Goal: Task Accomplishment & Management: Use online tool/utility

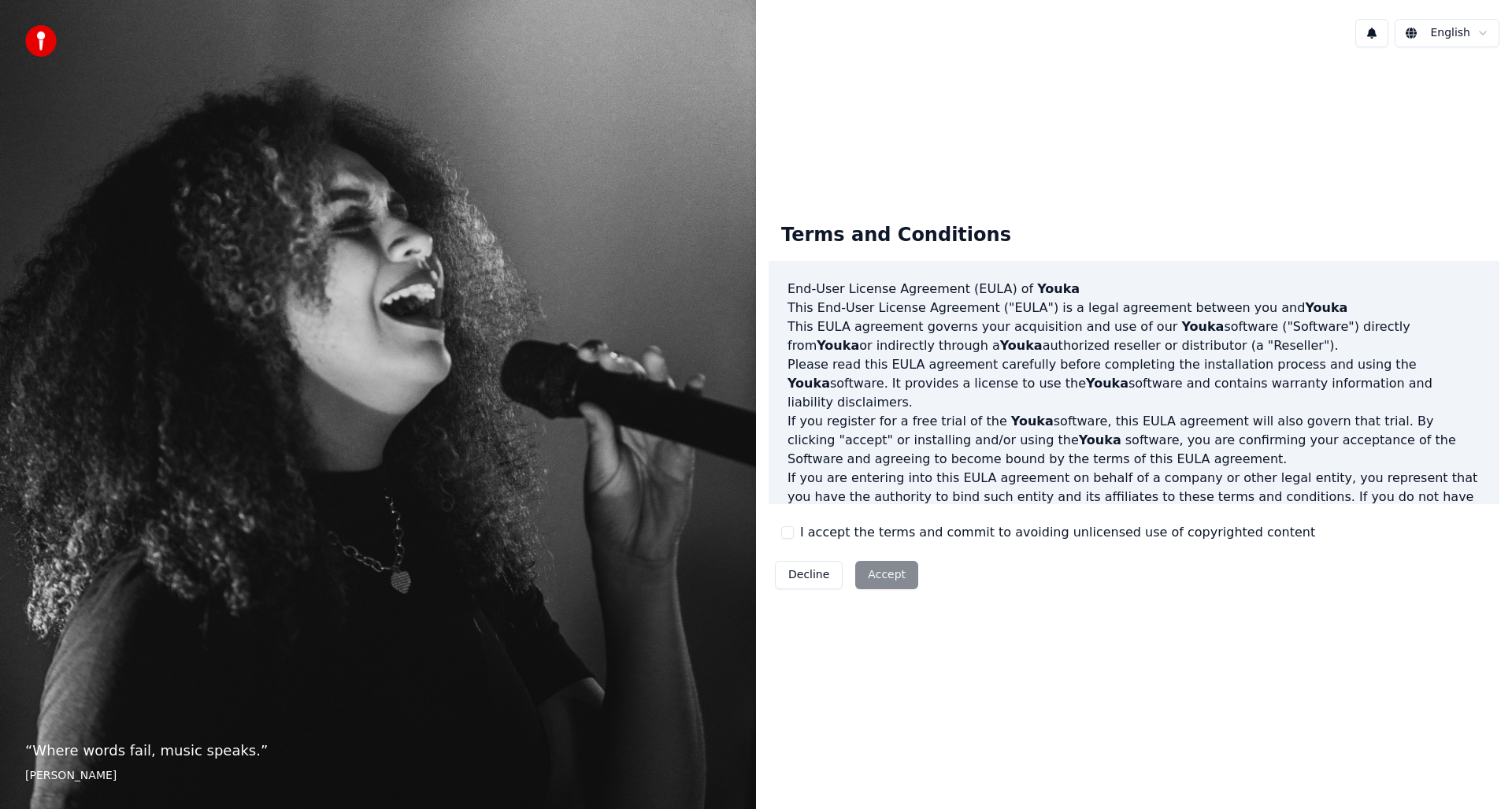
click at [889, 570] on div "Decline Accept" at bounding box center [847, 575] width 156 height 41
click at [876, 574] on div "Decline Accept" at bounding box center [847, 575] width 156 height 41
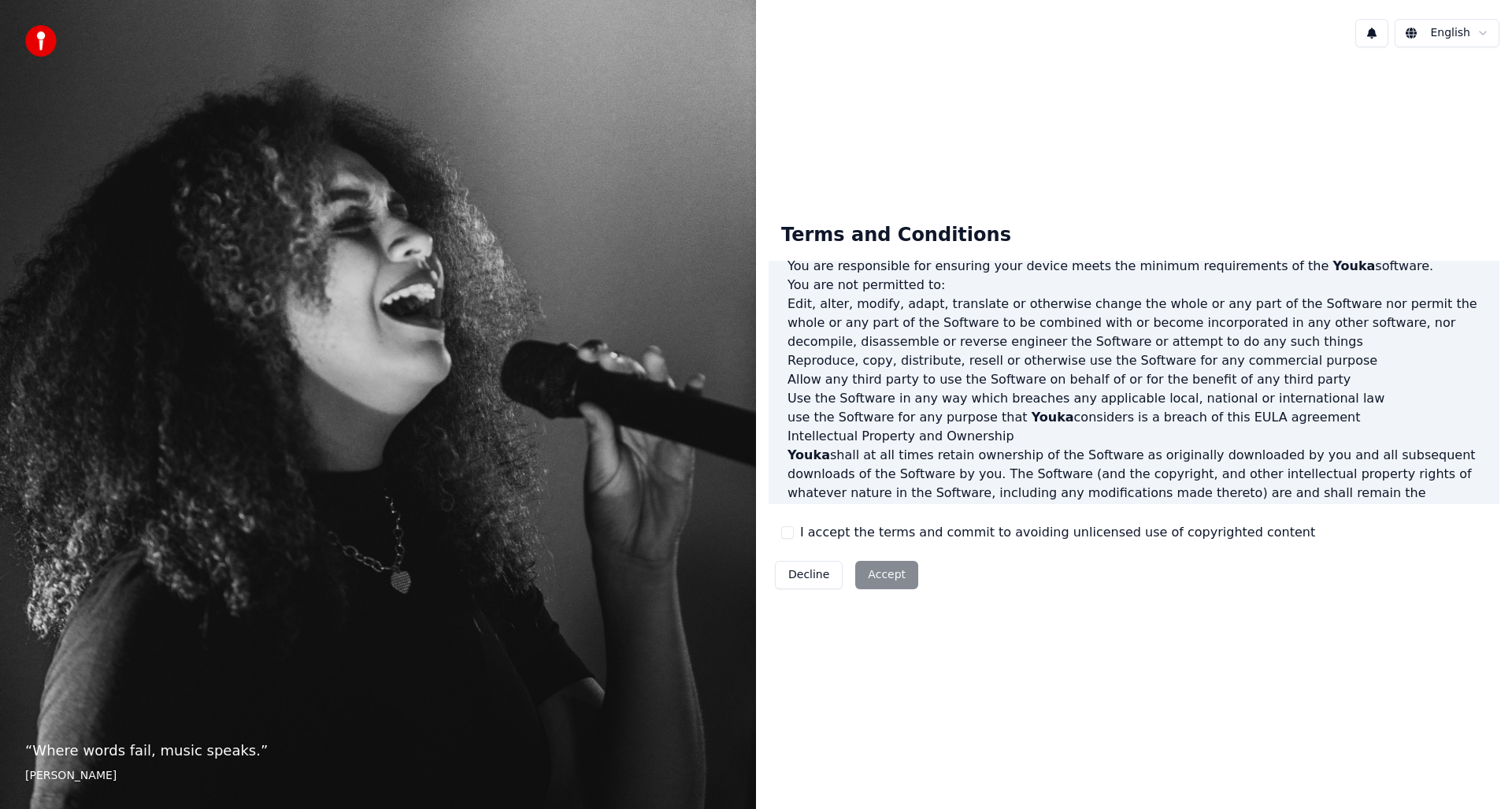
scroll to position [627, 0]
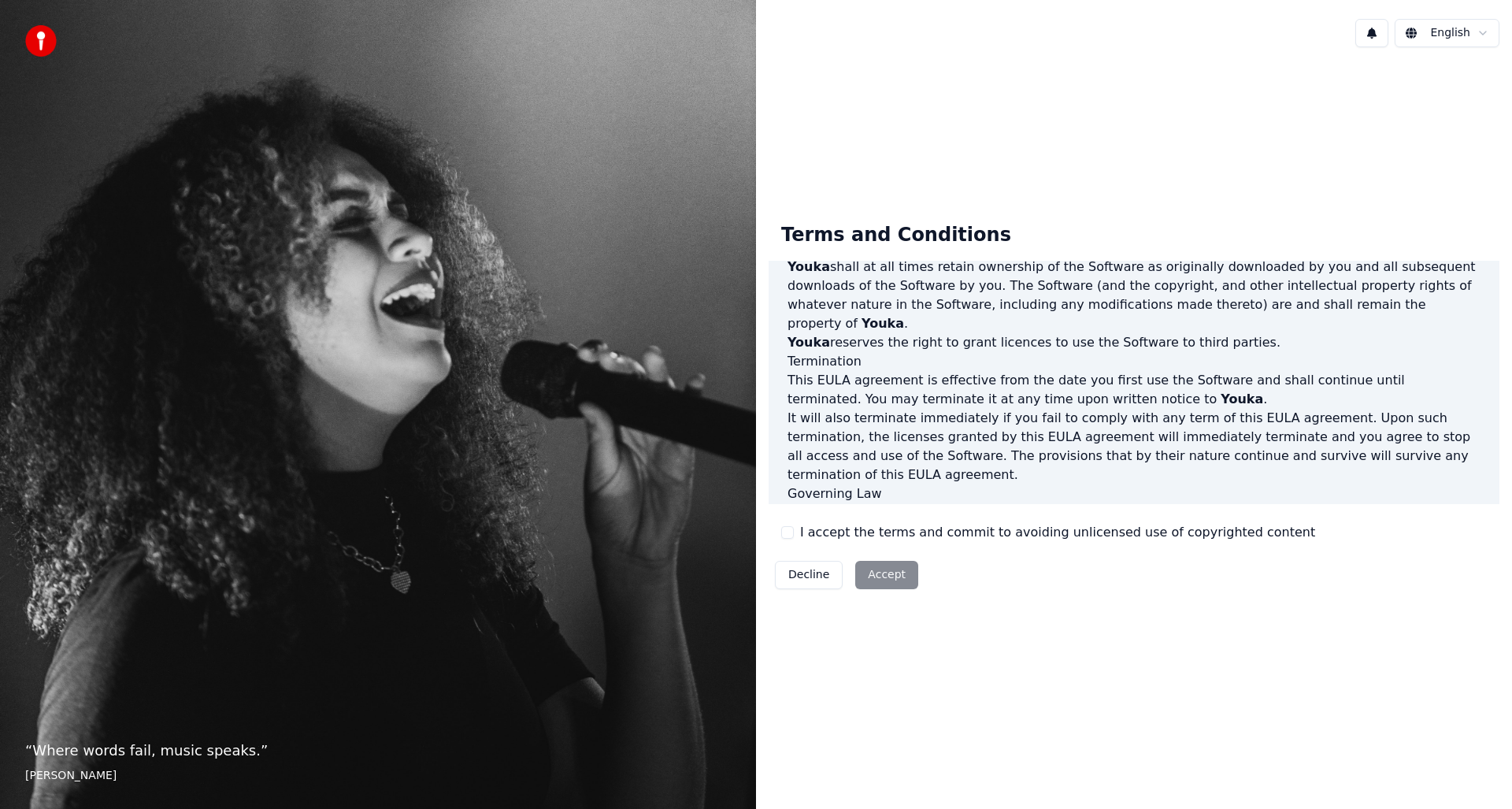
click at [790, 536] on button "I accept the terms and commit to avoiding unlicensed use of copyrighted content" at bounding box center [787, 531] width 12 height 12
click at [880, 574] on button "Accept" at bounding box center [886, 575] width 63 height 29
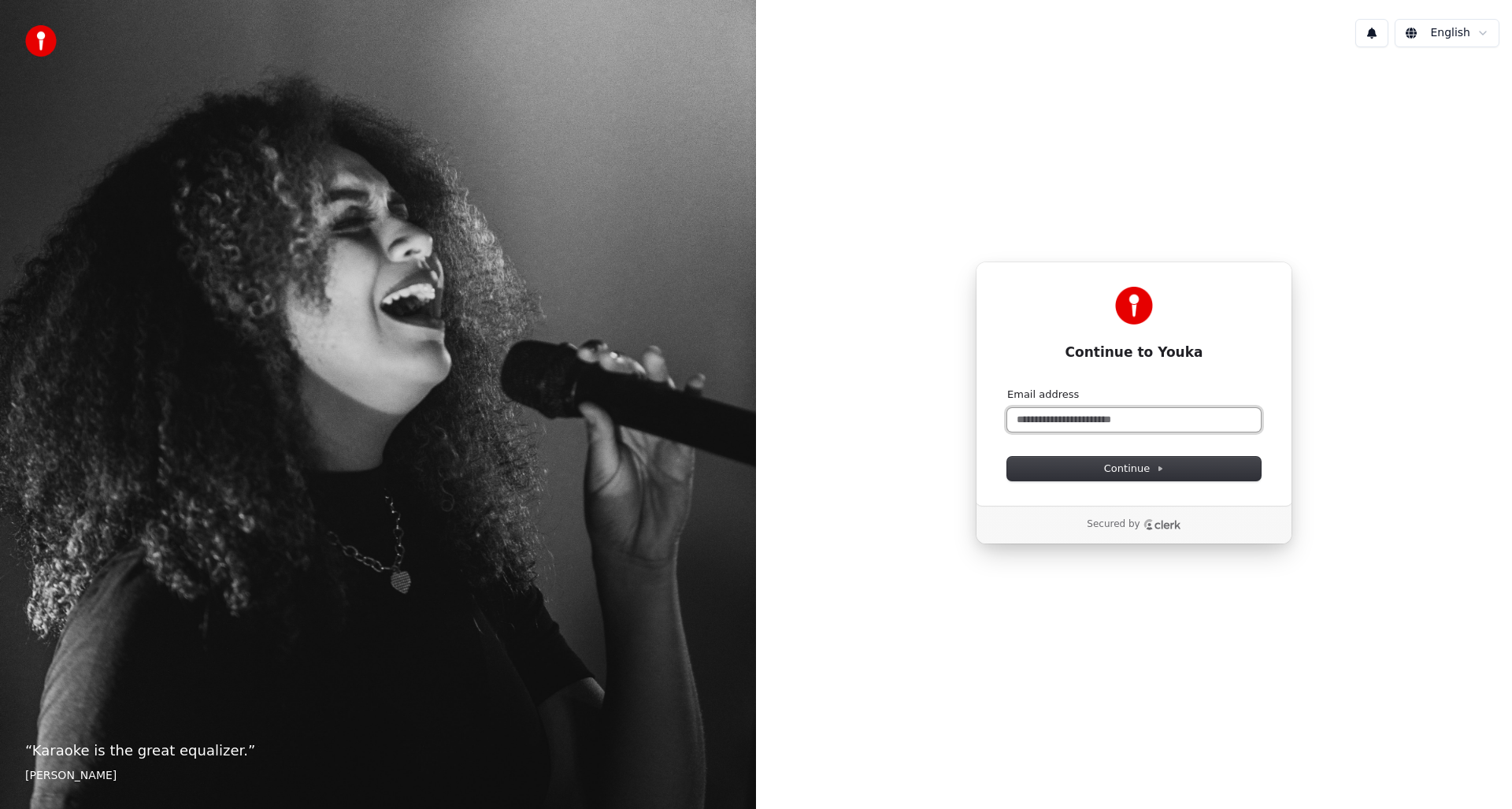
click at [1025, 420] on input "Email address" at bounding box center [1133, 420] width 254 height 24
click at [1059, 423] on input "**********" at bounding box center [1133, 420] width 254 height 24
click at [1096, 421] on input "**********" at bounding box center [1133, 420] width 254 height 24
click at [1039, 464] on button "Continue" at bounding box center [1133, 468] width 254 height 24
type input "**********"
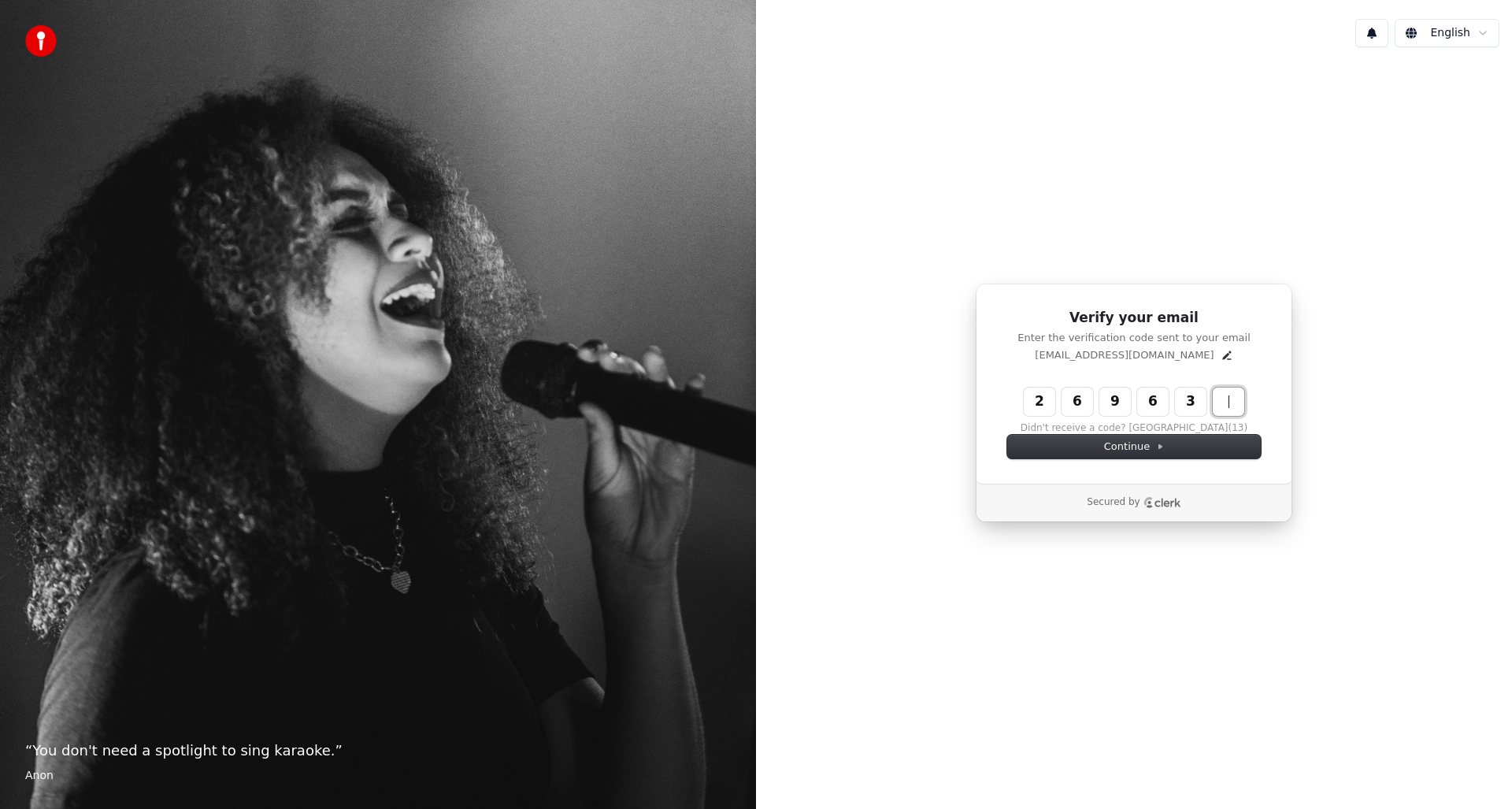
type input "******"
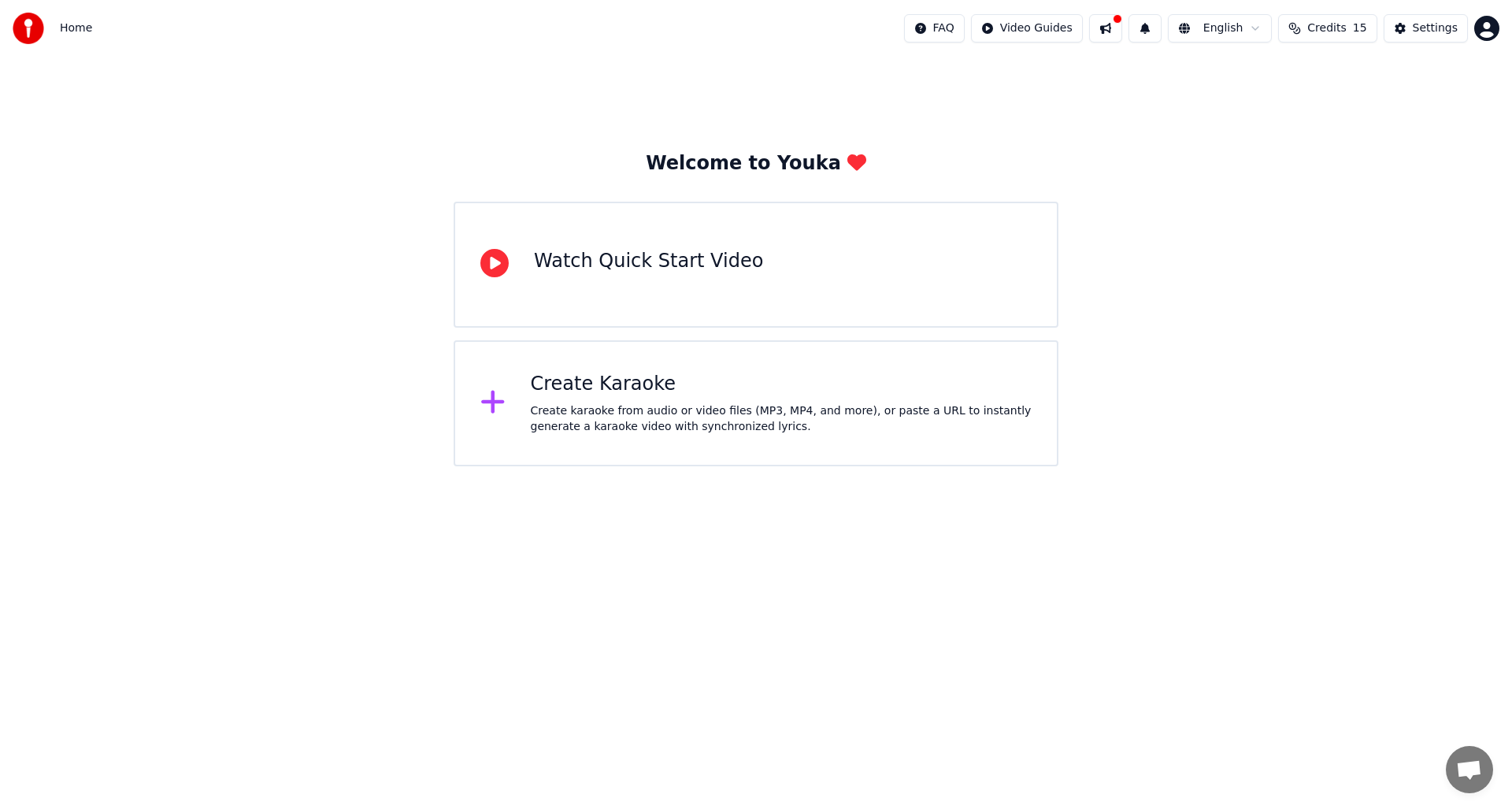
click at [627, 398] on div "Create Karaoke Create karaoke from audio or video files (MP3, MP4, and more), o…" at bounding box center [781, 402] width 502 height 63
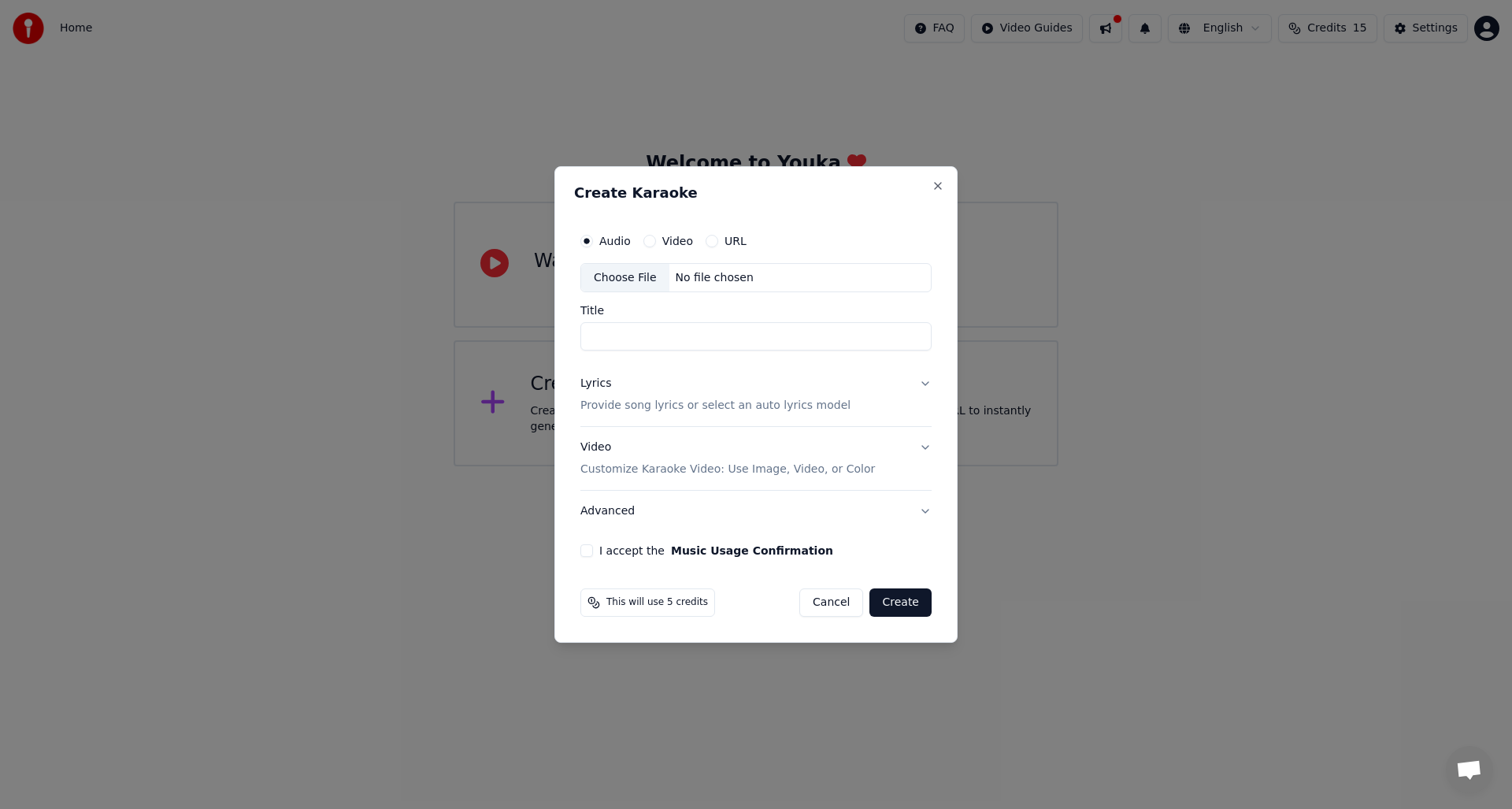
click at [593, 338] on input "Title" at bounding box center [756, 337] width 352 height 29
click at [614, 338] on input "Title" at bounding box center [756, 337] width 352 height 29
type input "**********"
click at [741, 410] on p "Provide song lyrics or select an auto lyrics model" at bounding box center [715, 406] width 270 height 16
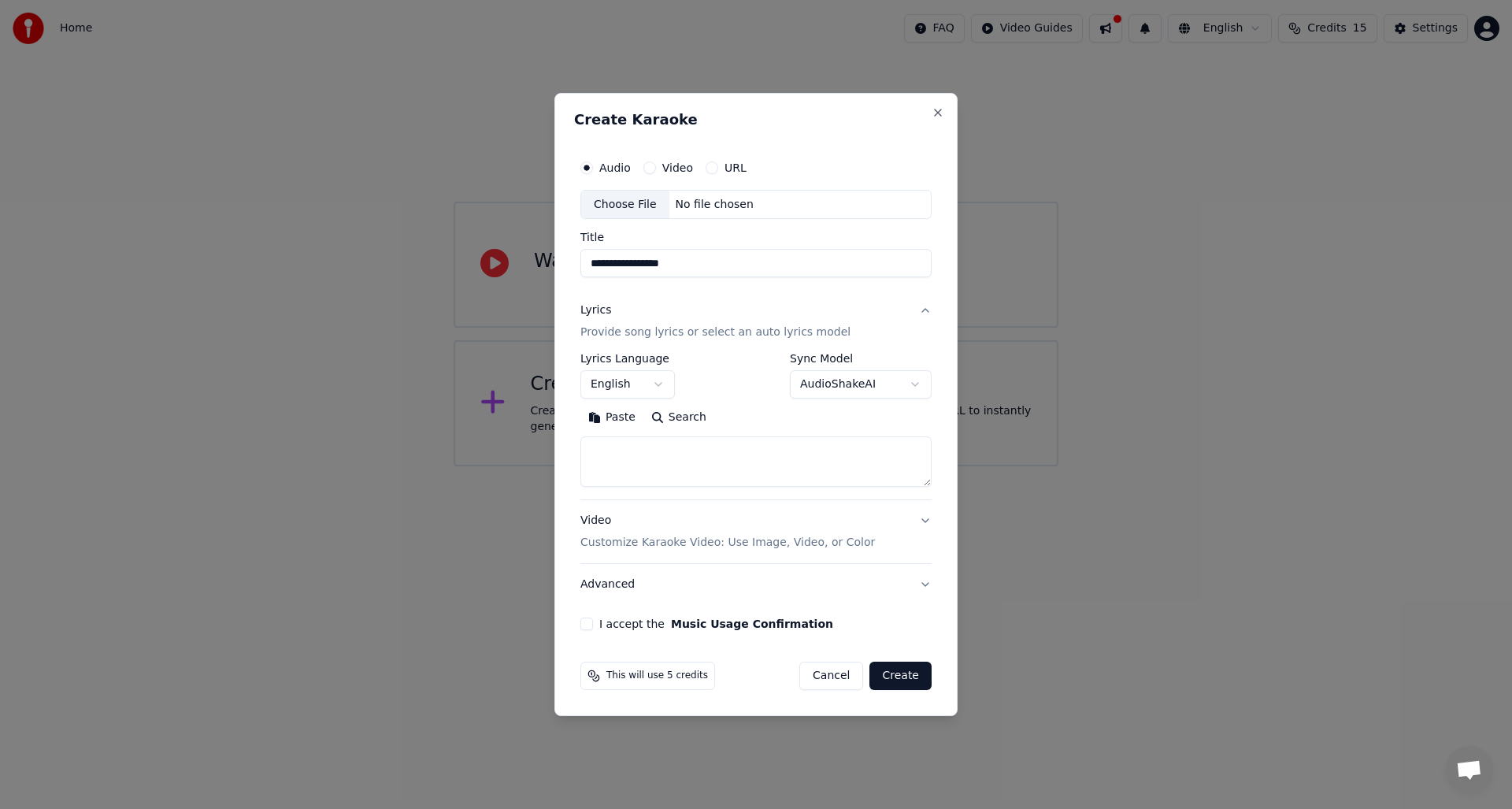
click at [607, 459] on textarea at bounding box center [756, 462] width 352 height 50
click at [609, 456] on textarea at bounding box center [756, 462] width 352 height 50
click at [614, 416] on button "Paste" at bounding box center [612, 418] width 63 height 25
click at [593, 451] on textarea "**********" at bounding box center [756, 462] width 352 height 50
type textarea "**********"
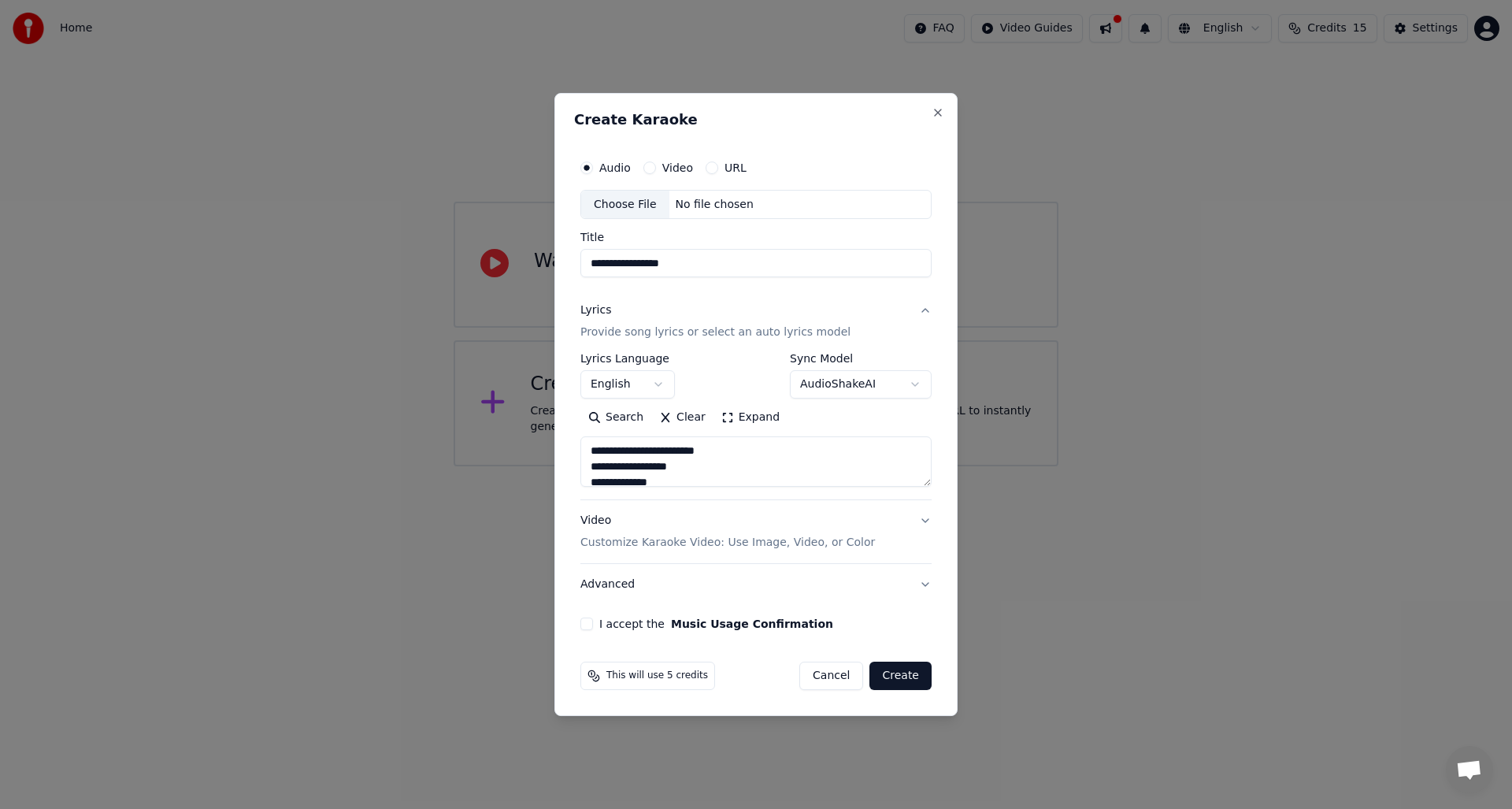
click at [586, 623] on button "I accept the Music Usage Confirmation" at bounding box center [586, 623] width 12 height 12
click at [614, 204] on div "Choose File" at bounding box center [624, 205] width 88 height 29
type input "**********"
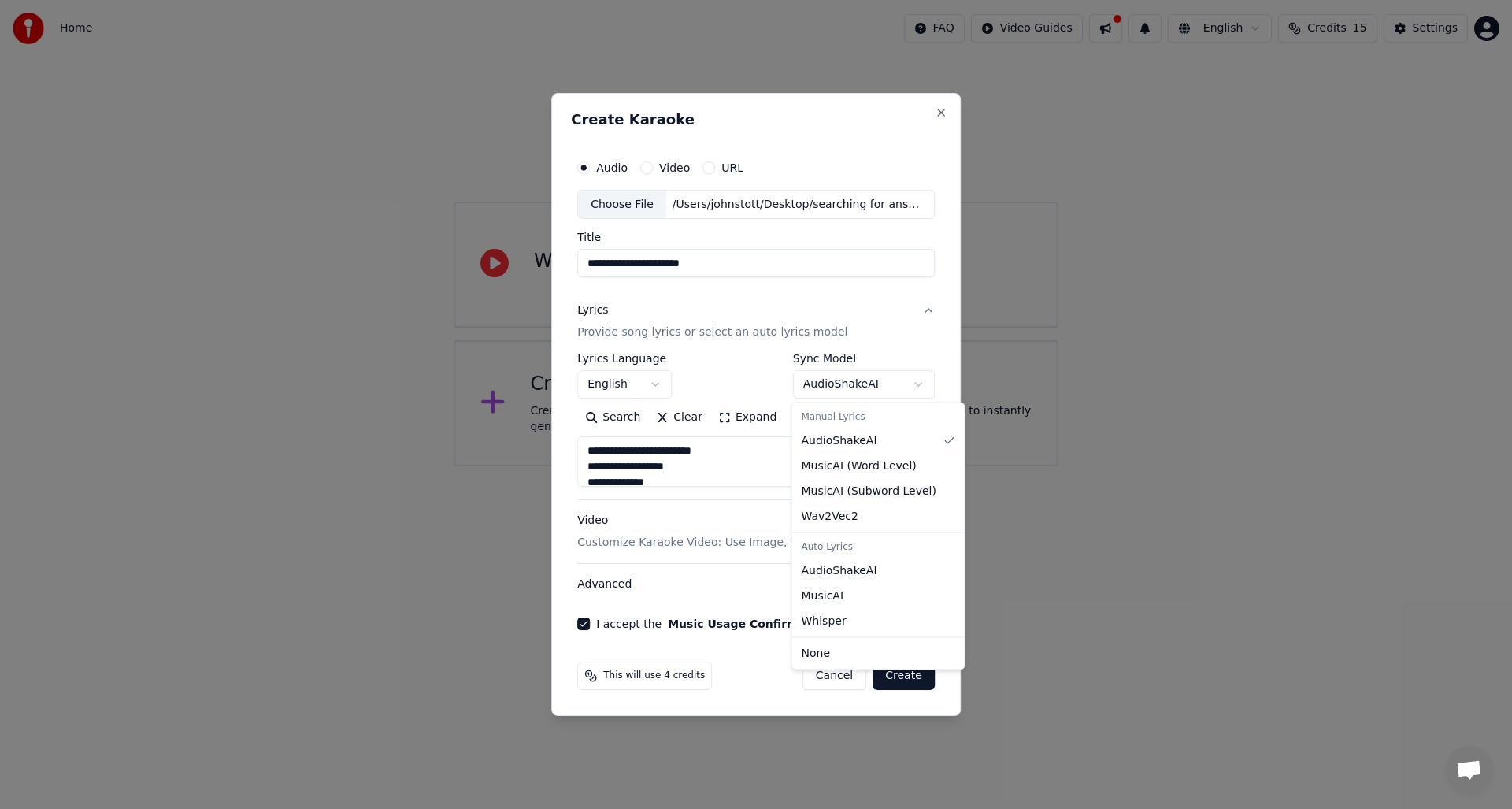
click at [898, 387] on body "**********" at bounding box center [756, 233] width 1512 height 467
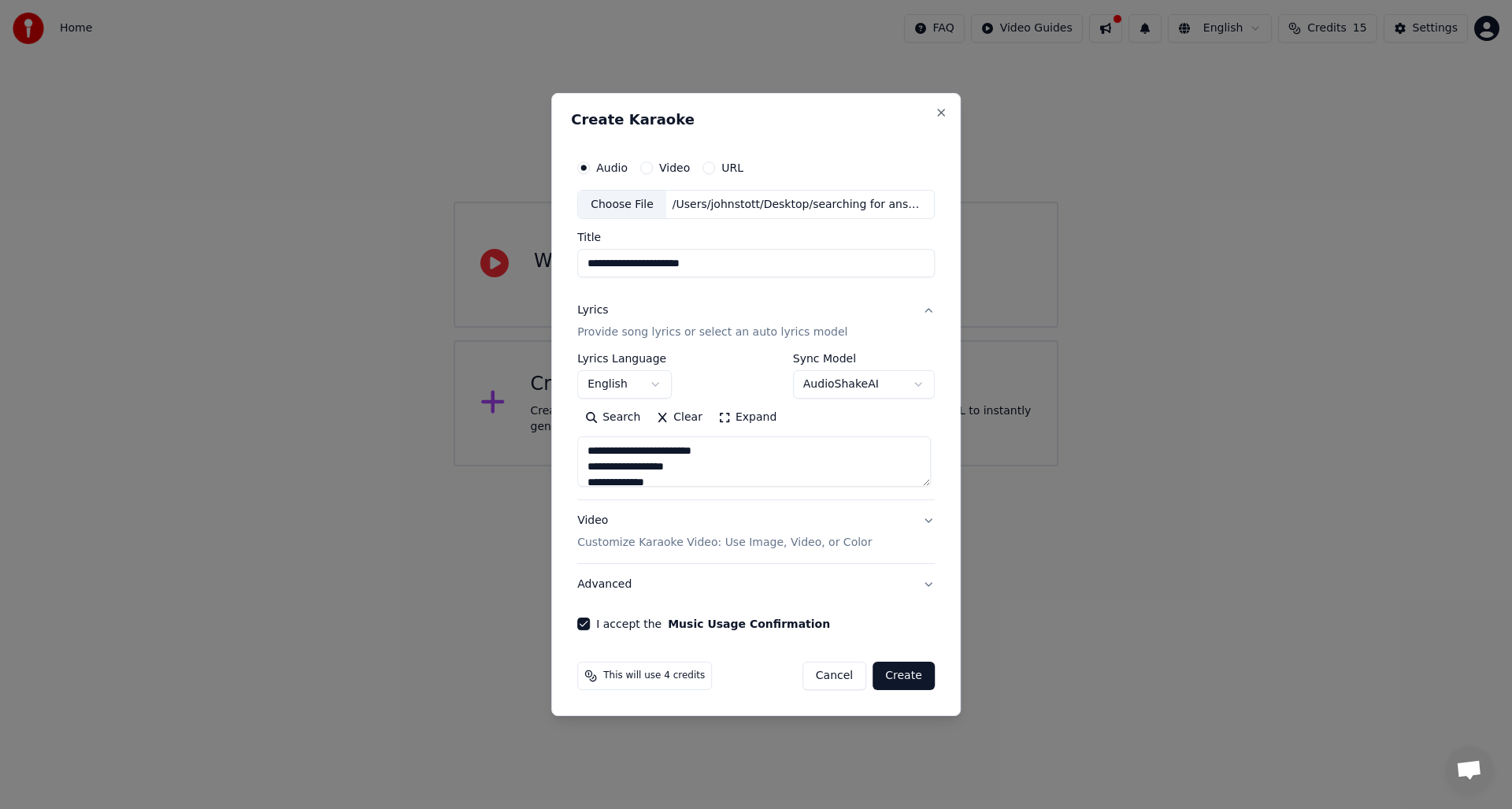
click at [898, 387] on body "**********" at bounding box center [756, 233] width 1512 height 467
click at [892, 672] on button "Create" at bounding box center [903, 675] width 62 height 29
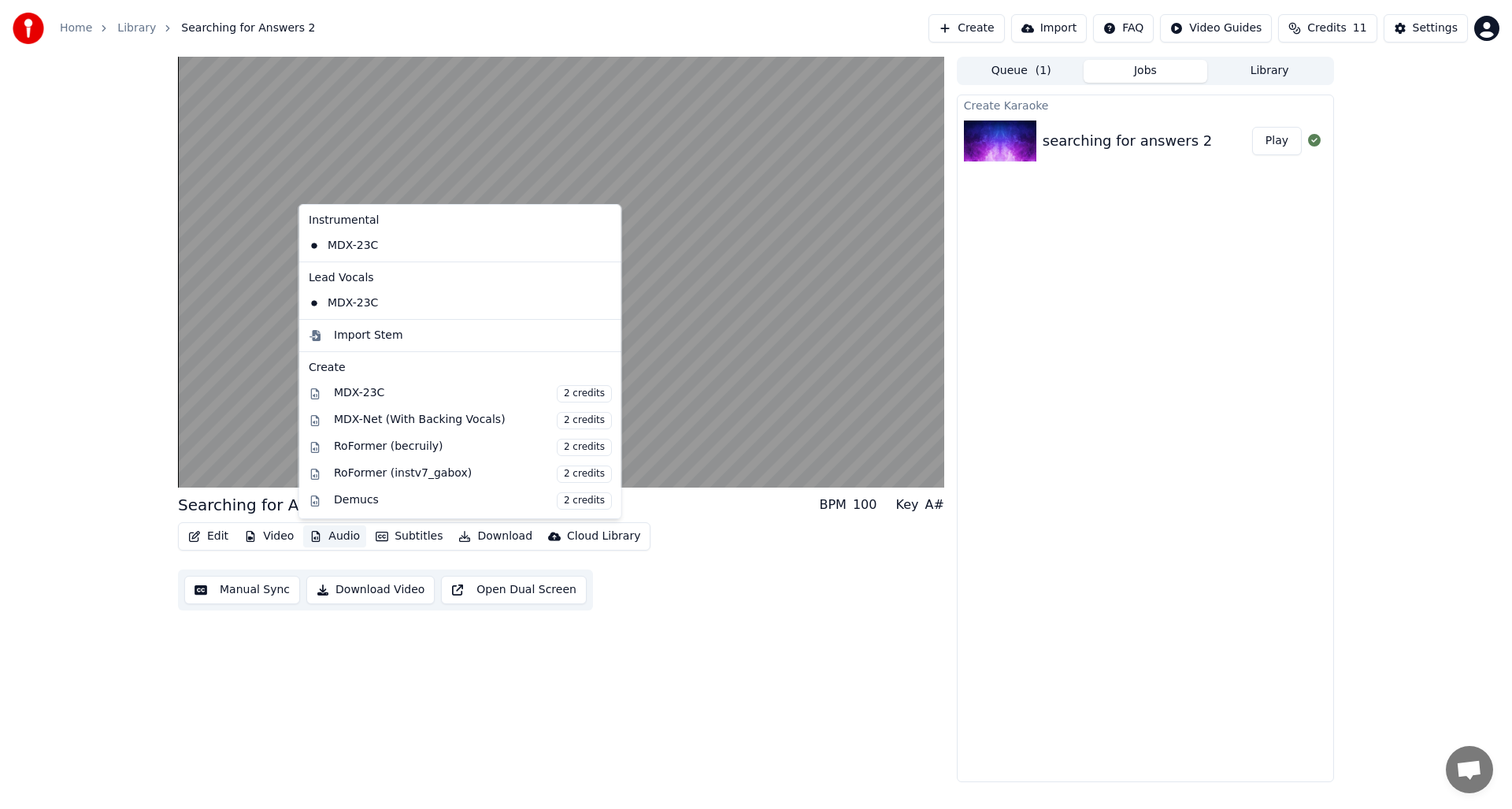
click at [333, 535] on button "Audio" at bounding box center [334, 536] width 63 height 22
click at [349, 306] on div "MDX-23C" at bounding box center [448, 303] width 292 height 25
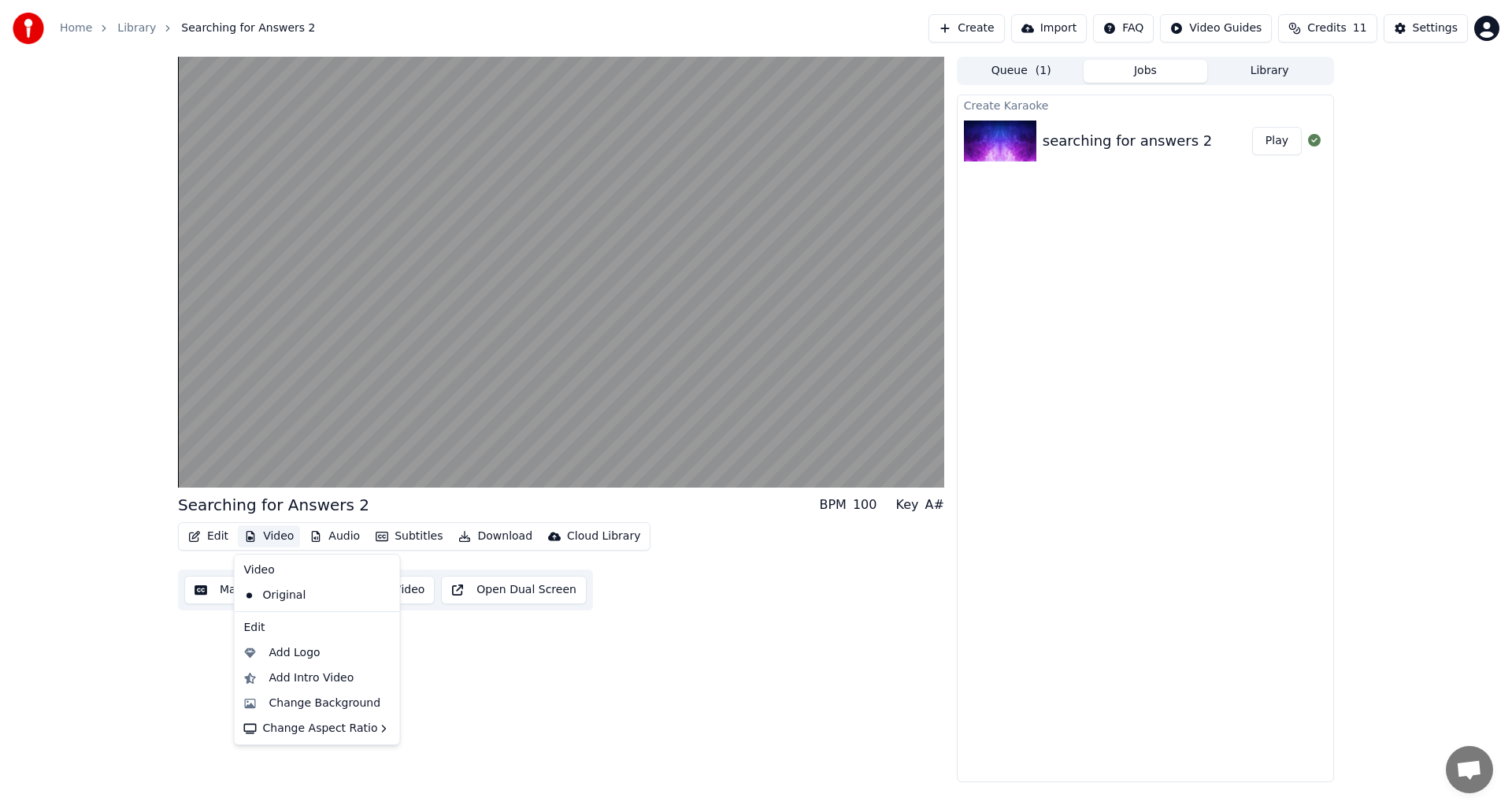
click at [269, 537] on button "Video" at bounding box center [269, 536] width 62 height 22
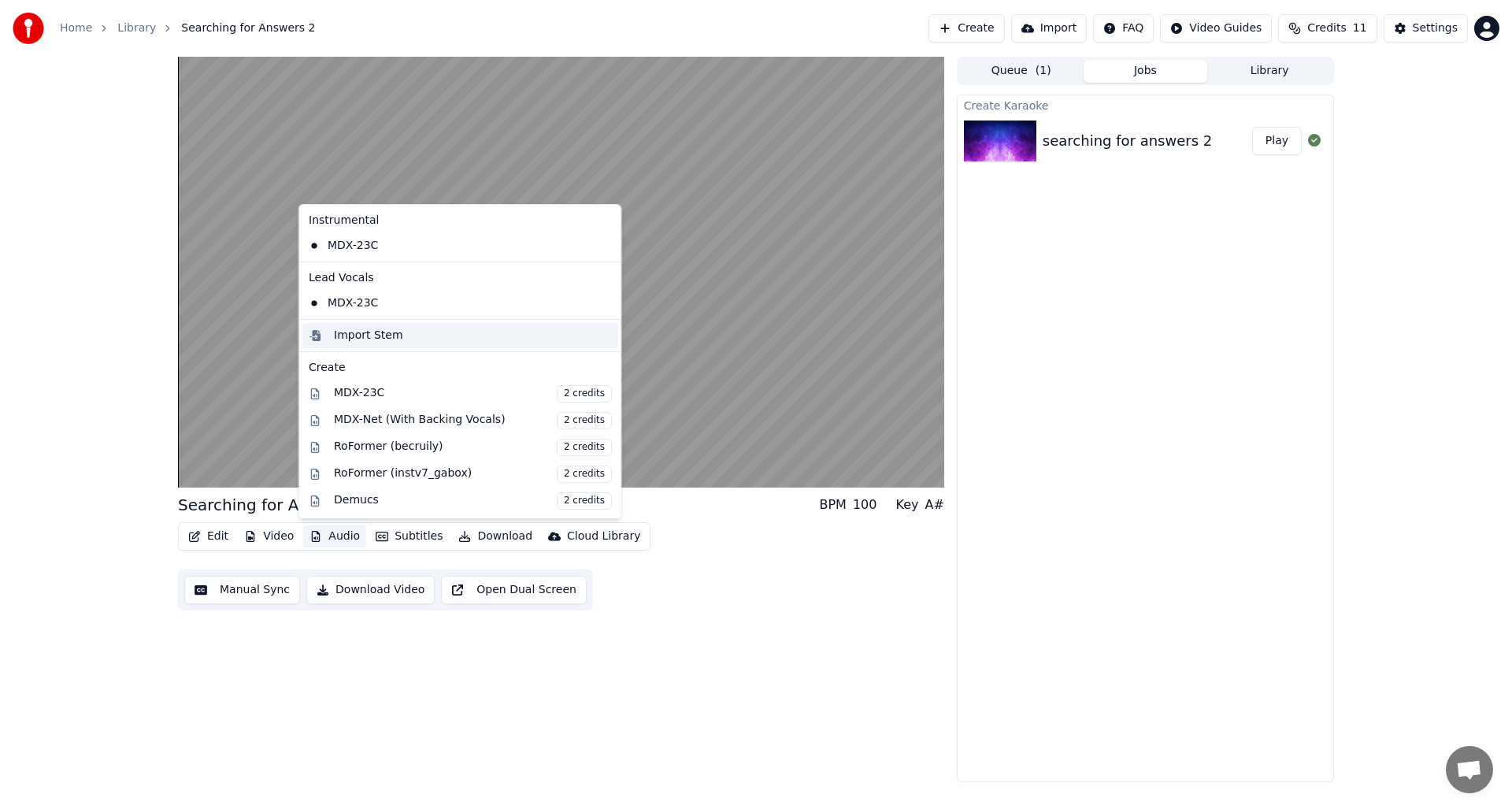
click at [353, 336] on div "Import Stem" at bounding box center [368, 335] width 69 height 16
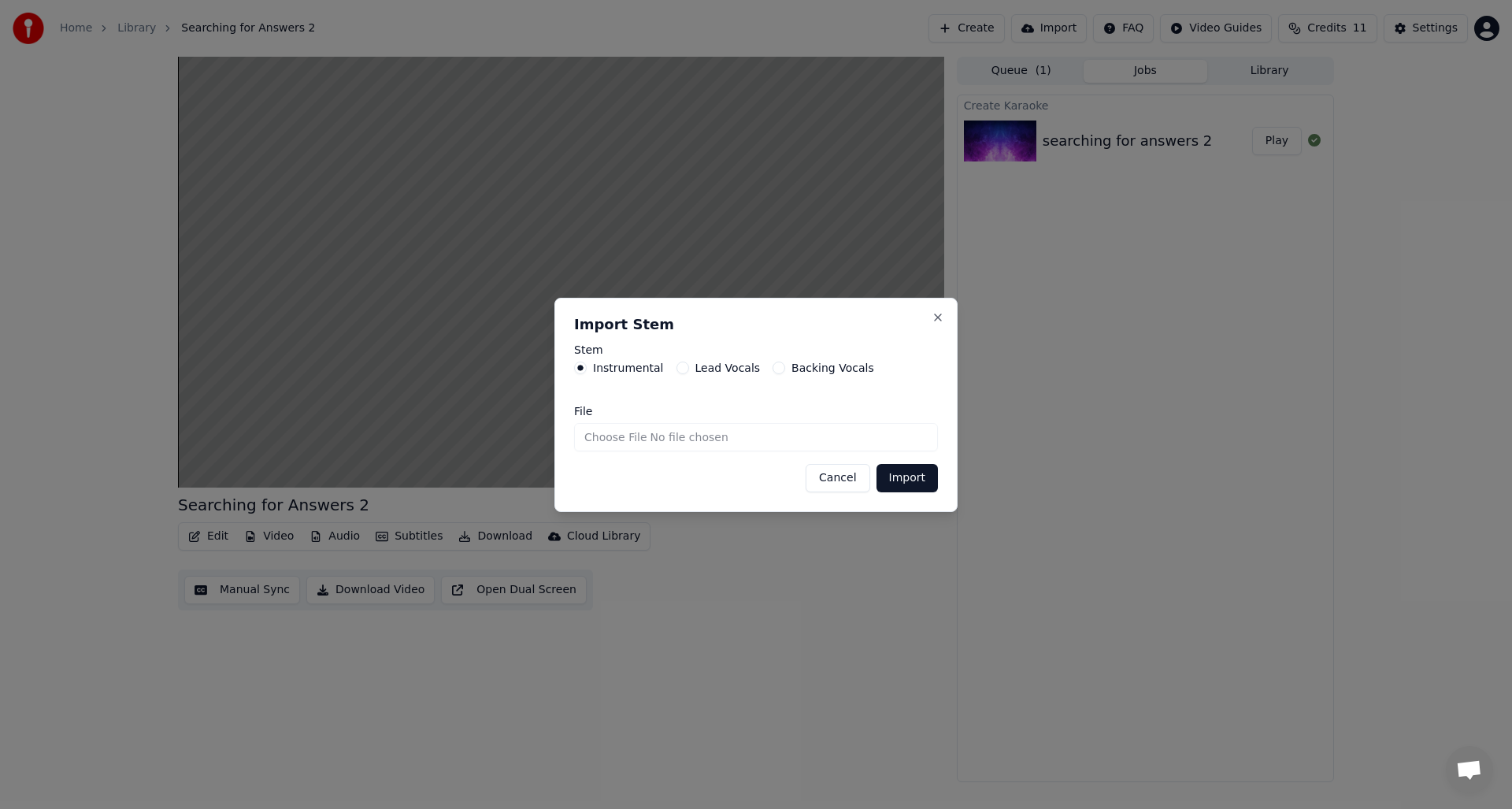
click at [734, 366] on label "Lead Vocals" at bounding box center [728, 367] width 66 height 11
click at [689, 366] on button "Lead Vocals" at bounding box center [682, 367] width 12 height 12
click at [902, 479] on button "Import" at bounding box center [907, 478] width 62 height 29
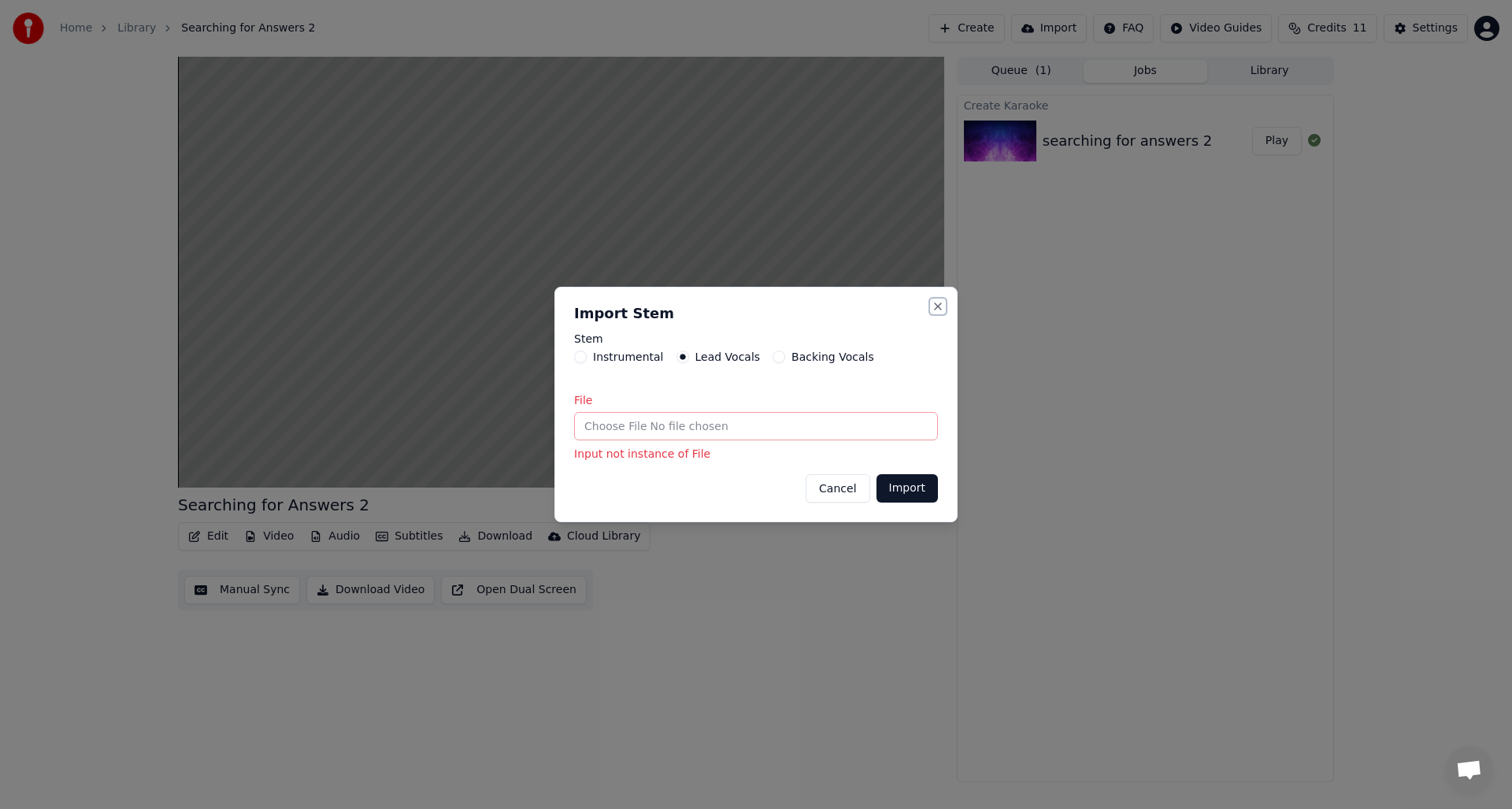
click at [940, 305] on button "Close" at bounding box center [937, 306] width 12 height 12
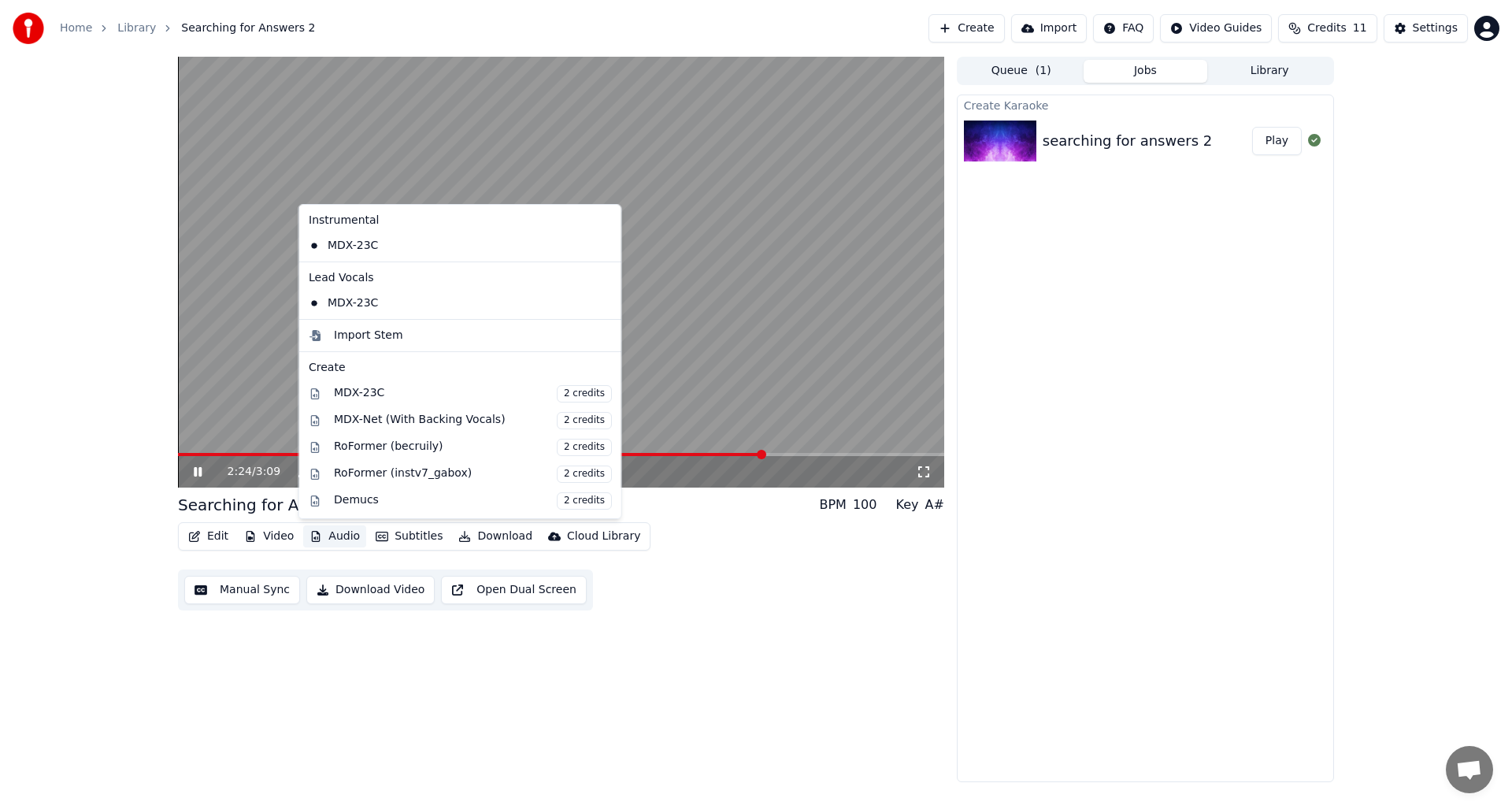
click at [331, 536] on button "Audio" at bounding box center [334, 536] width 63 height 22
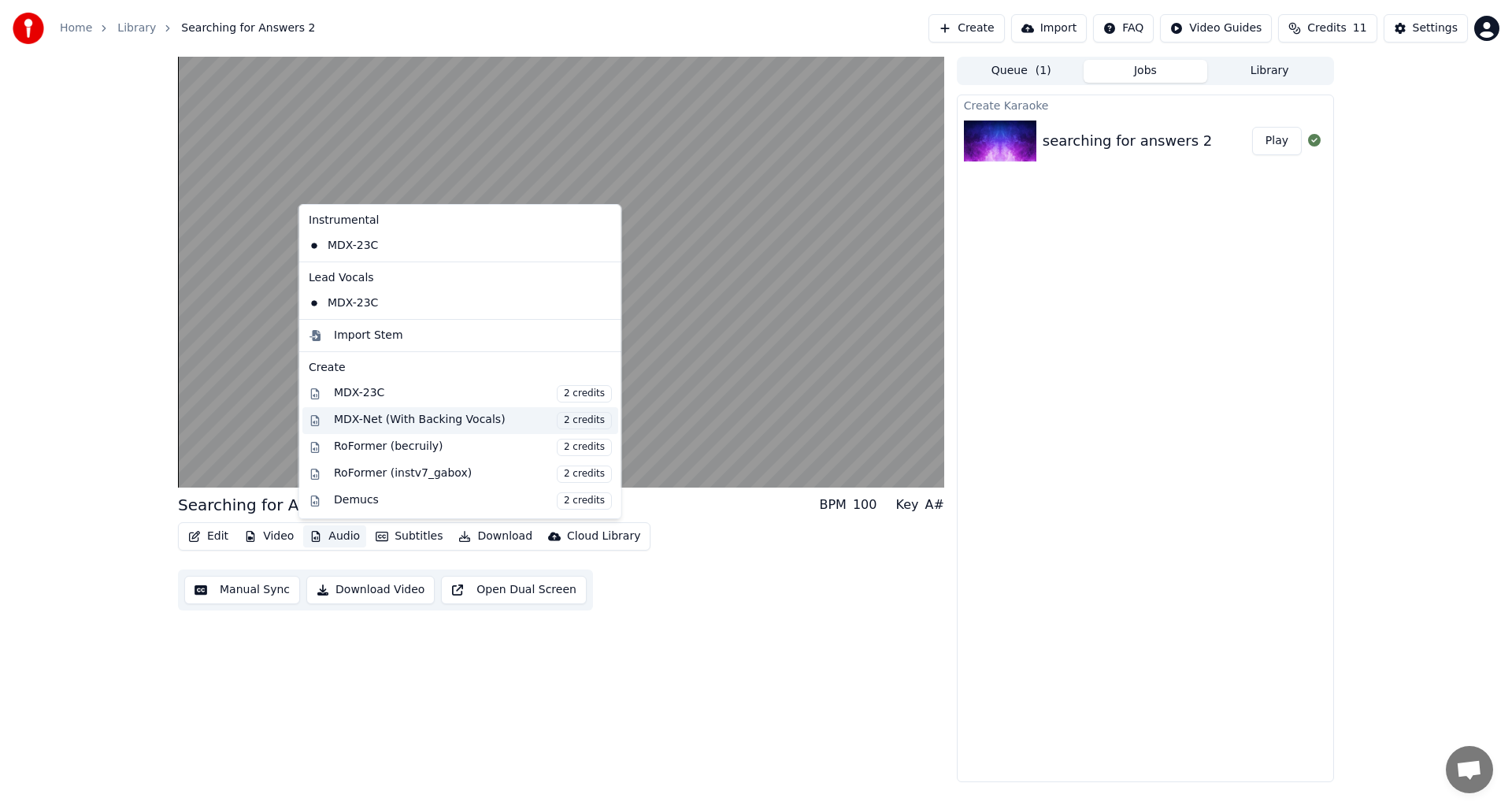
click at [370, 421] on div "MDX-Net (With Backing Vocals) 2 credits" at bounding box center [472, 420] width 278 height 17
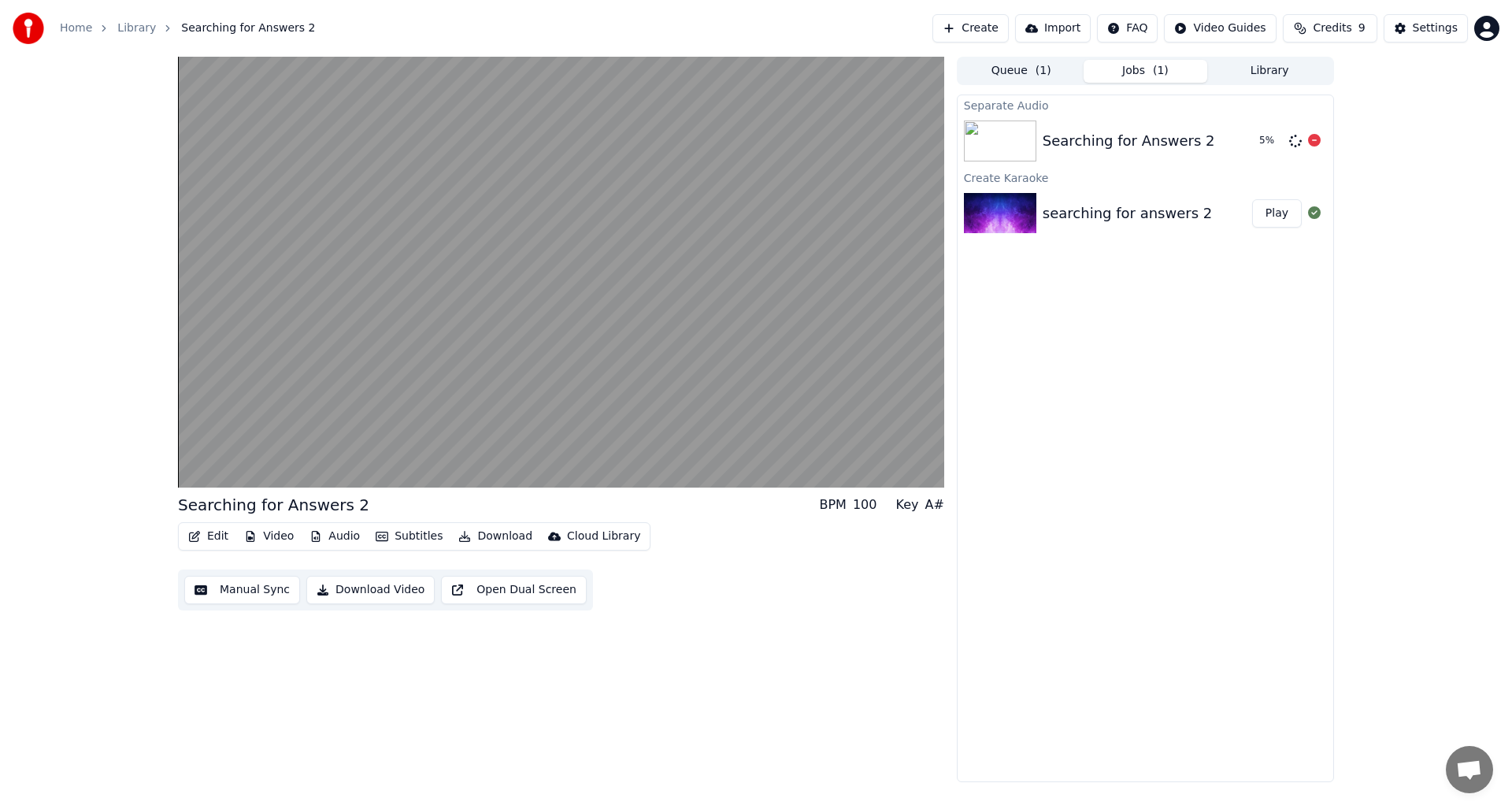
click at [988, 135] on img at bounding box center [1000, 141] width 72 height 41
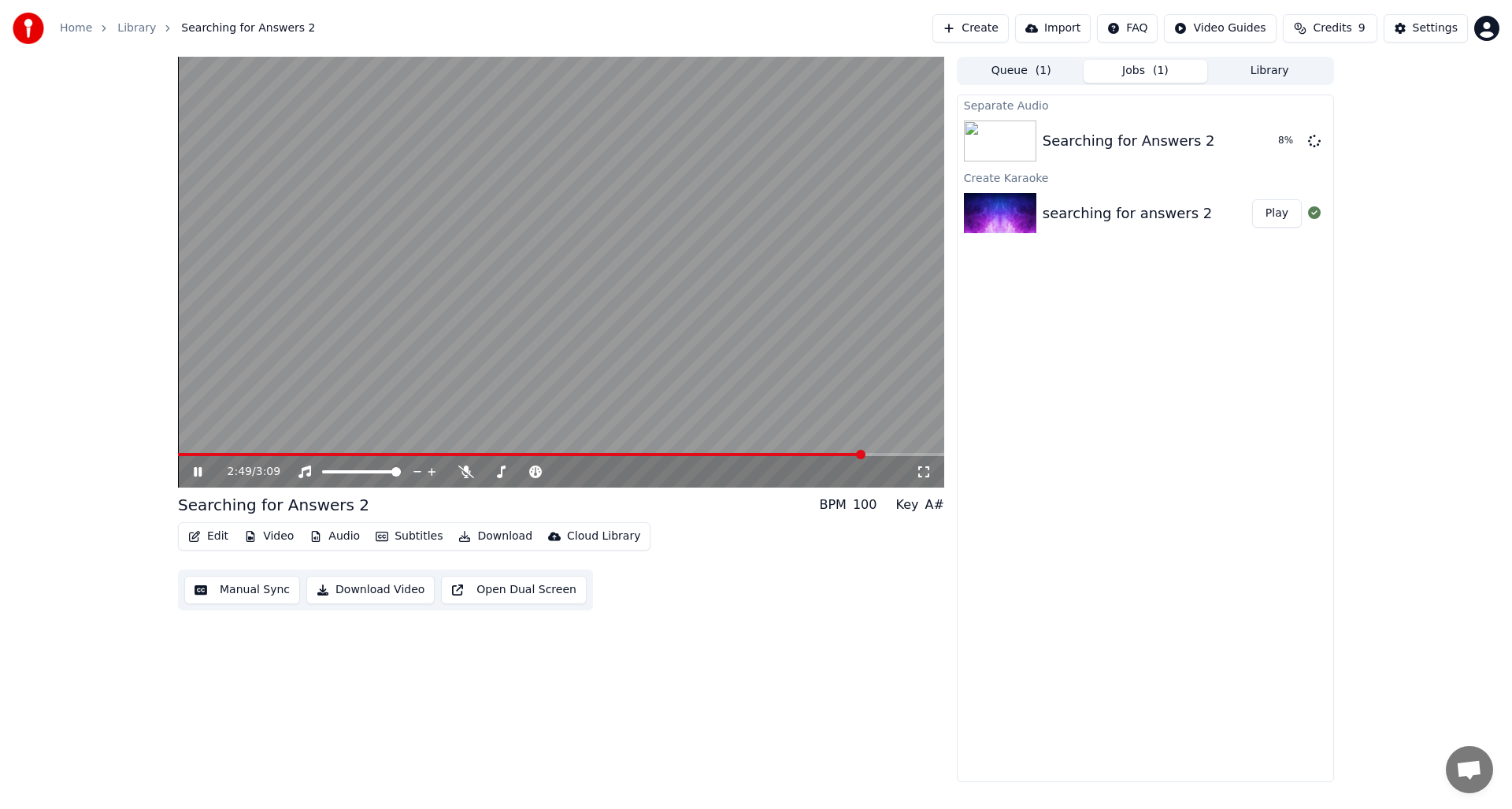
click at [195, 474] on icon at bounding box center [198, 471] width 8 height 10
click at [466, 470] on icon at bounding box center [466, 471] width 16 height 12
click at [199, 473] on icon at bounding box center [198, 471] width 10 height 11
click at [204, 471] on icon at bounding box center [209, 471] width 37 height 12
click at [962, 28] on button "Create" at bounding box center [970, 28] width 76 height 29
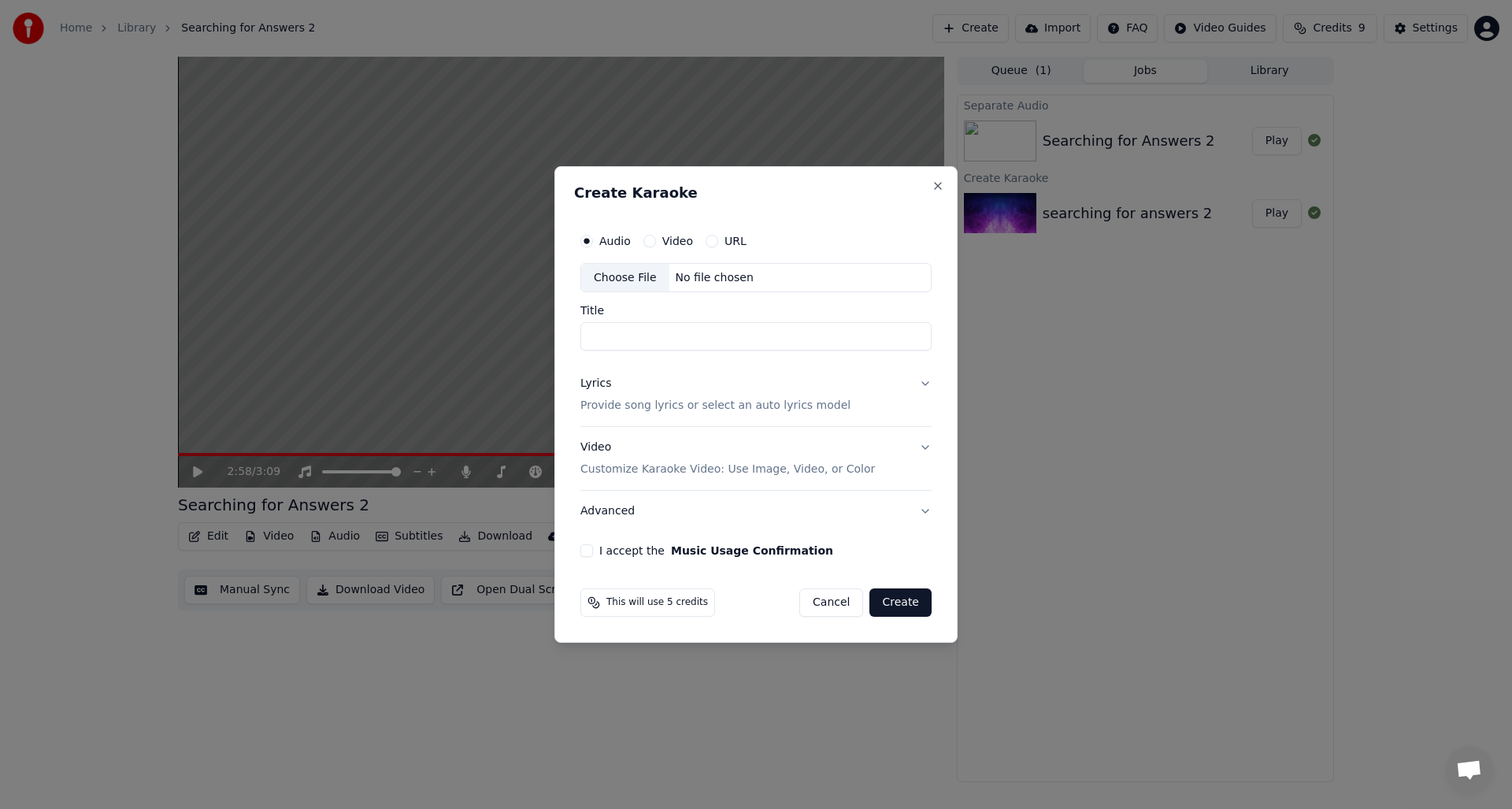
click at [688, 280] on div "No file chosen" at bounding box center [715, 278] width 90 height 16
type input "**********"
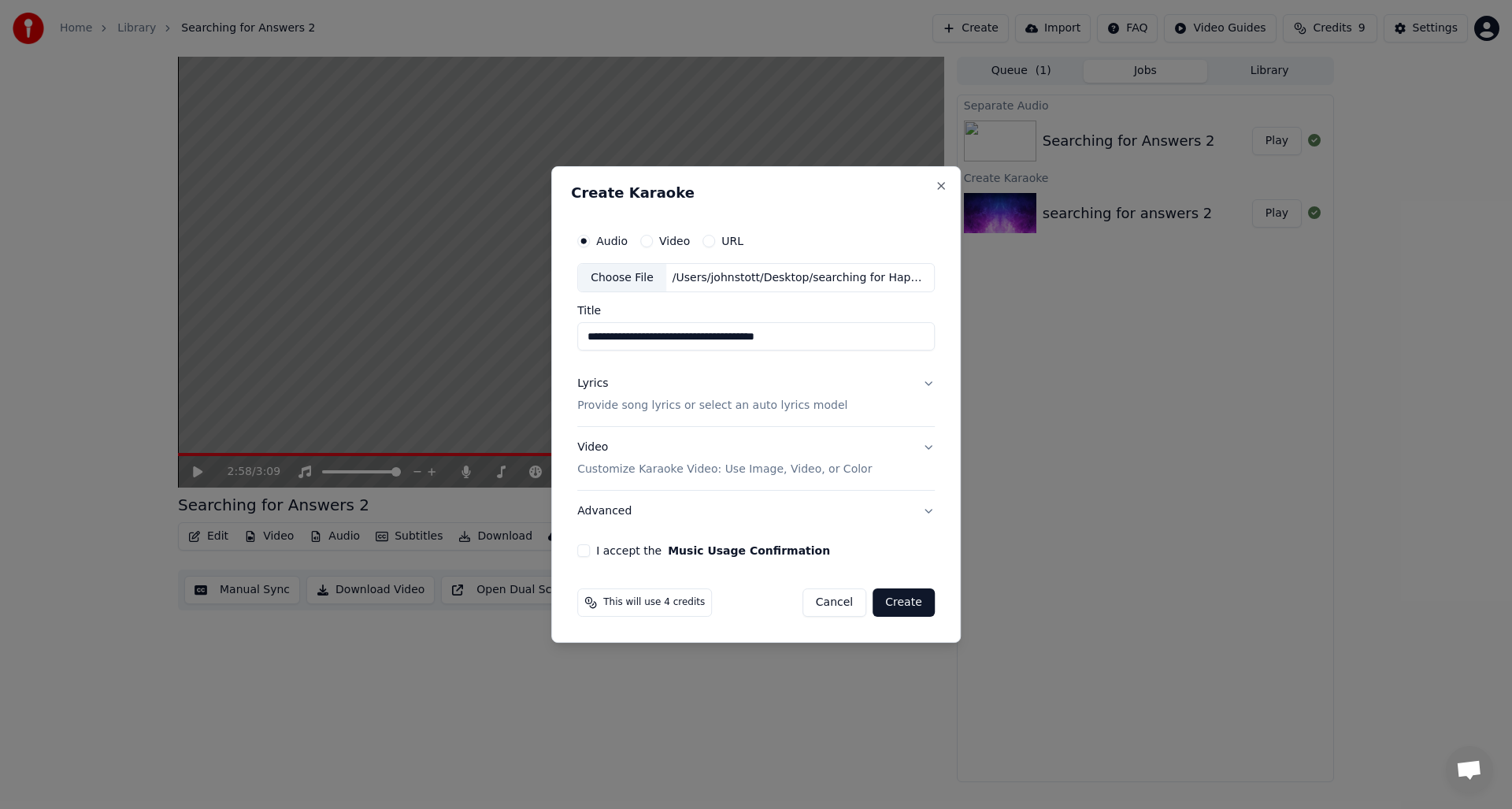
click at [740, 407] on p "Provide song lyrics or select an auto lyrics model" at bounding box center [712, 406] width 270 height 16
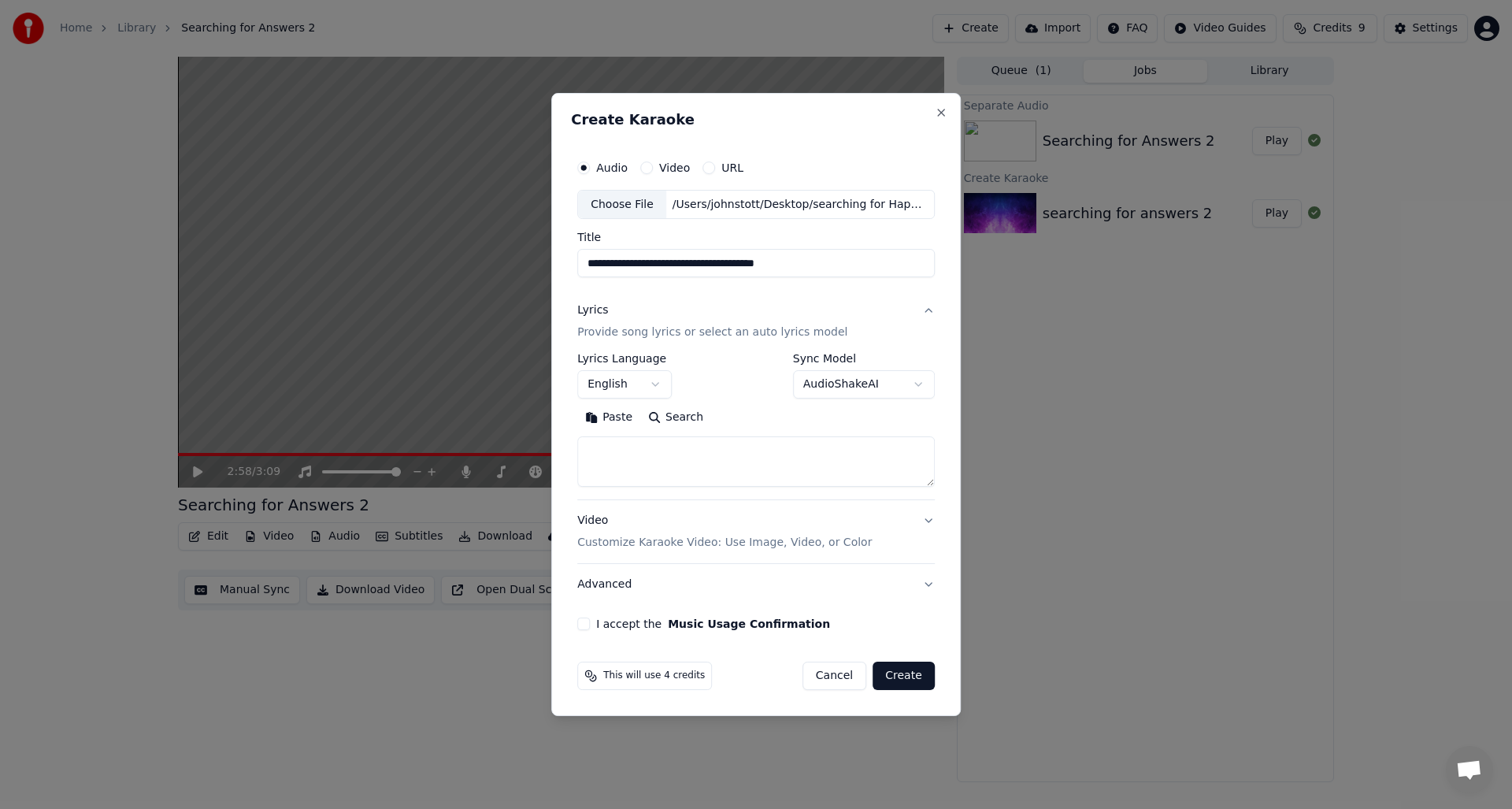
click at [594, 420] on button "Paste" at bounding box center [609, 418] width 63 height 25
type textarea "**********"
click at [587, 628] on button "I accept the Music Usage Confirmation" at bounding box center [583, 623] width 12 height 12
click at [922, 581] on button "Advanced" at bounding box center [756, 584] width 357 height 41
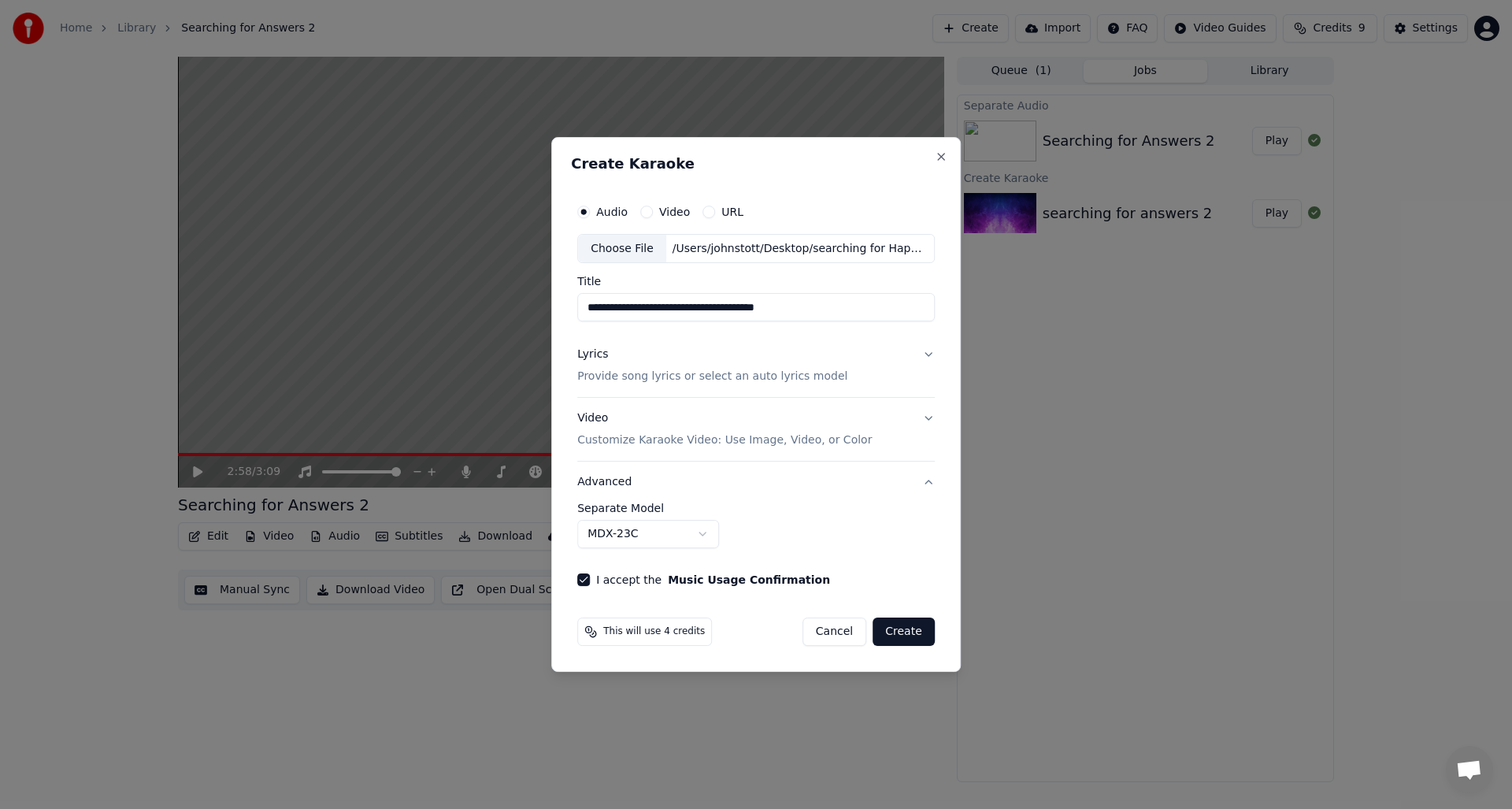
click at [892, 629] on button "Create" at bounding box center [903, 632] width 62 height 29
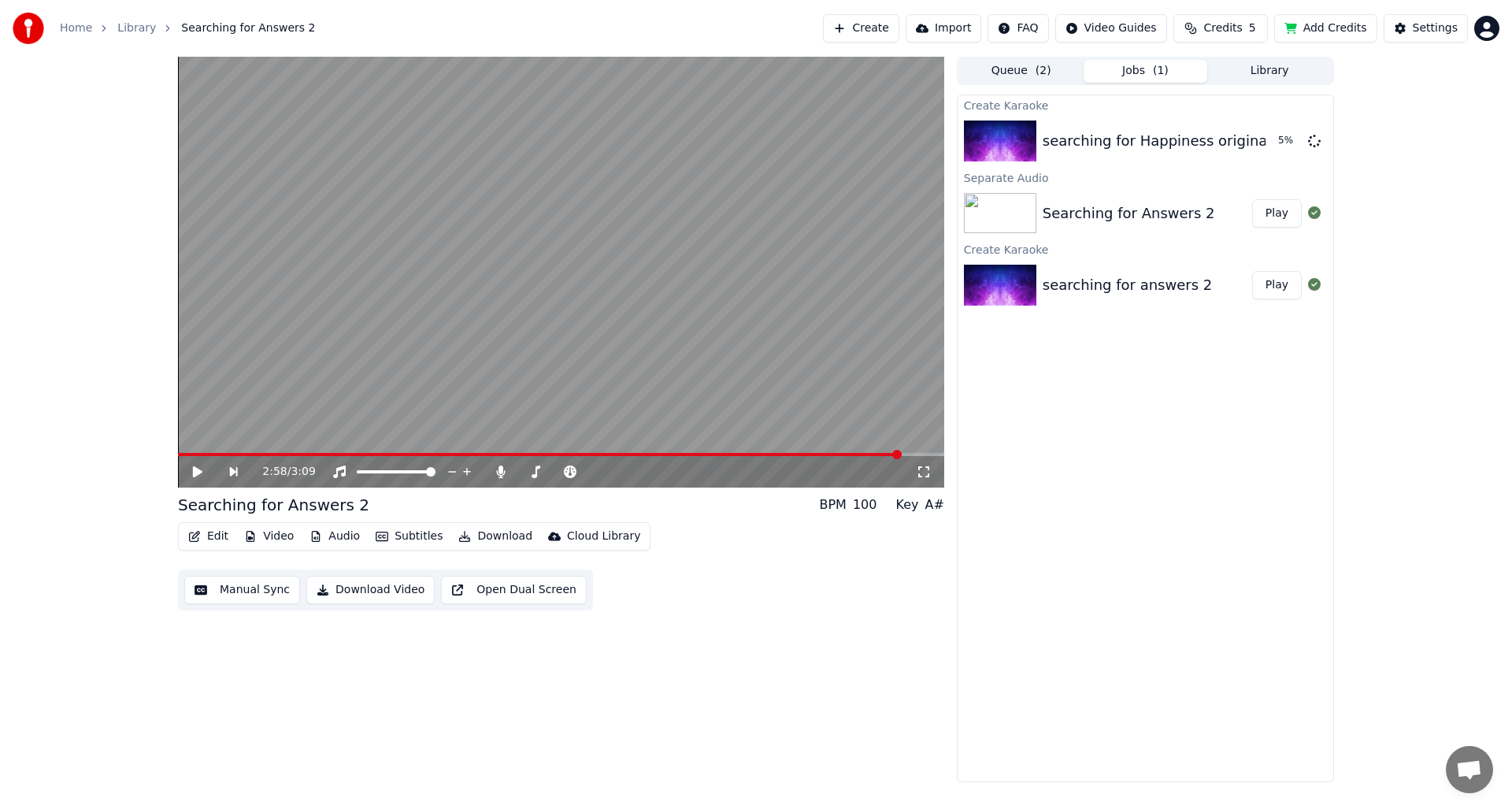
click at [1271, 217] on button "Play" at bounding box center [1276, 214] width 49 height 29
click at [371, 453] on span at bounding box center [561, 454] width 766 height 3
click at [496, 473] on icon at bounding box center [500, 471] width 16 height 12
click at [500, 471] on icon at bounding box center [501, 471] width 9 height 12
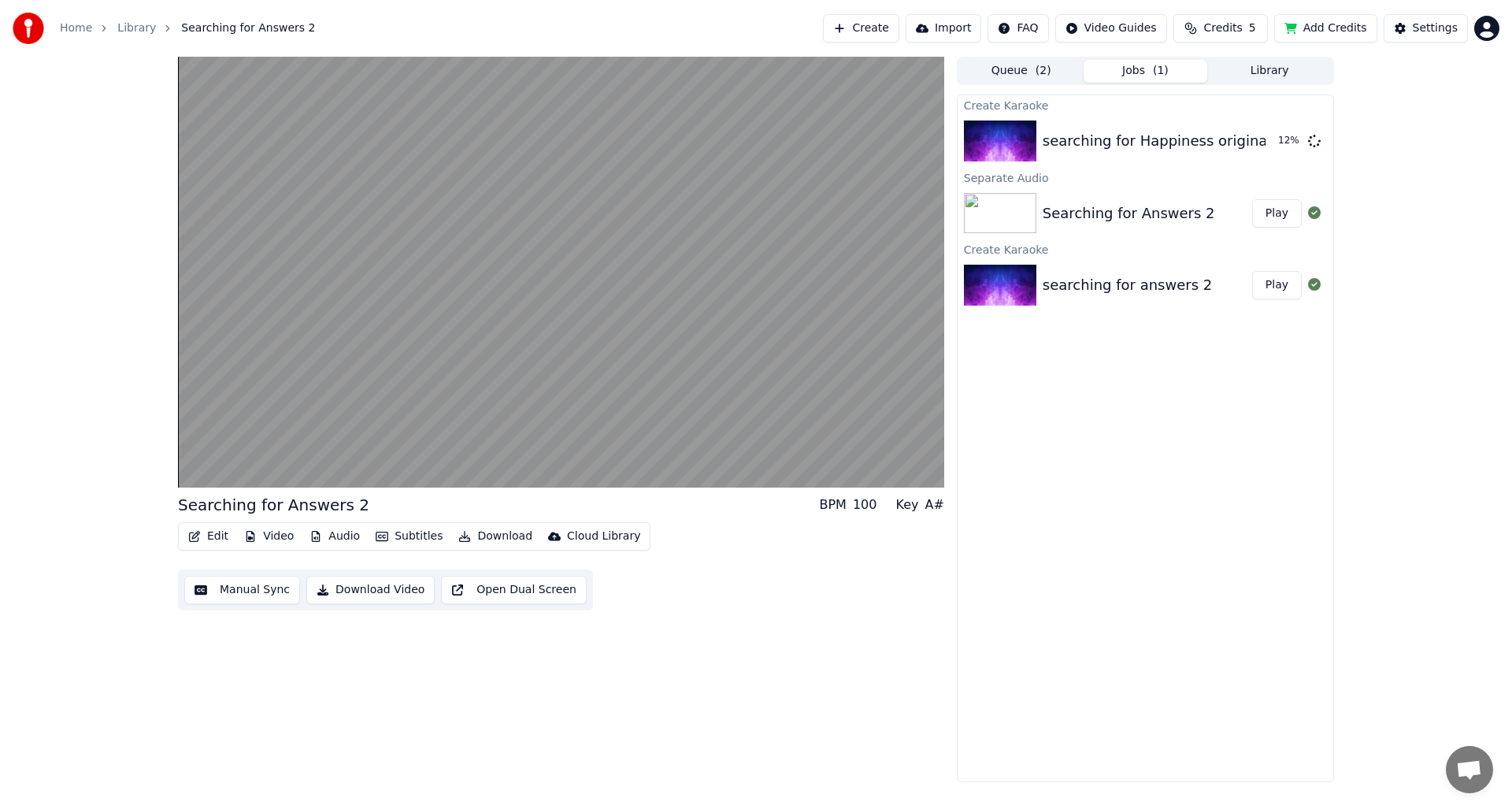
click at [1270, 286] on button "Play" at bounding box center [1276, 285] width 49 height 29
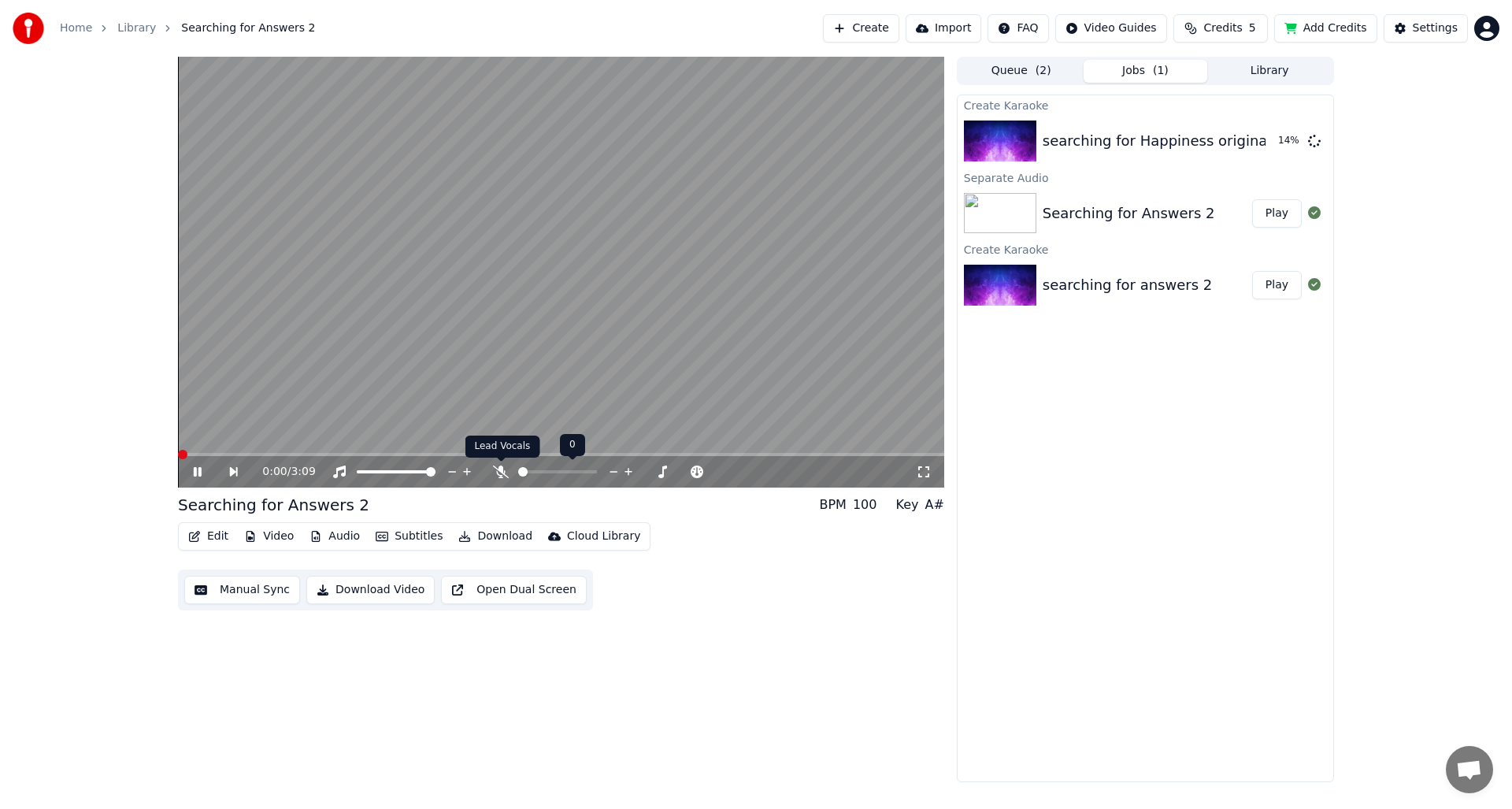
click at [499, 471] on icon at bounding box center [500, 471] width 16 height 12
click at [499, 470] on icon at bounding box center [500, 471] width 16 height 12
click at [535, 470] on icon at bounding box center [535, 471] width 9 height 12
click at [535, 471] on icon at bounding box center [535, 471] width 9 height 12
click at [499, 475] on icon at bounding box center [500, 471] width 16 height 12
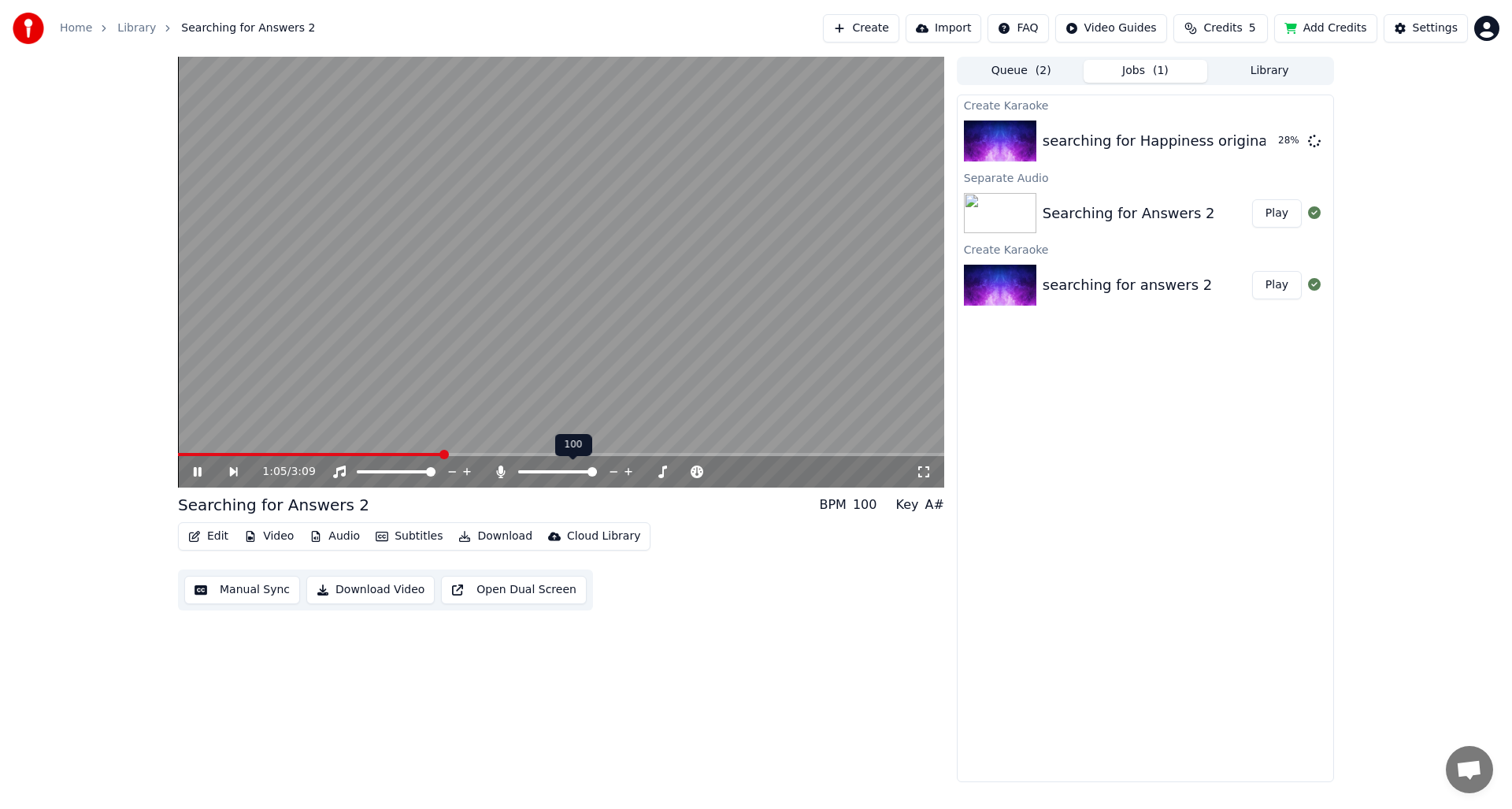
click at [499, 475] on icon at bounding box center [501, 471] width 9 height 12
click at [200, 474] on icon at bounding box center [198, 471] width 8 height 10
click at [1275, 143] on button "Play" at bounding box center [1276, 140] width 49 height 29
click at [465, 476] on icon at bounding box center [466, 471] width 16 height 12
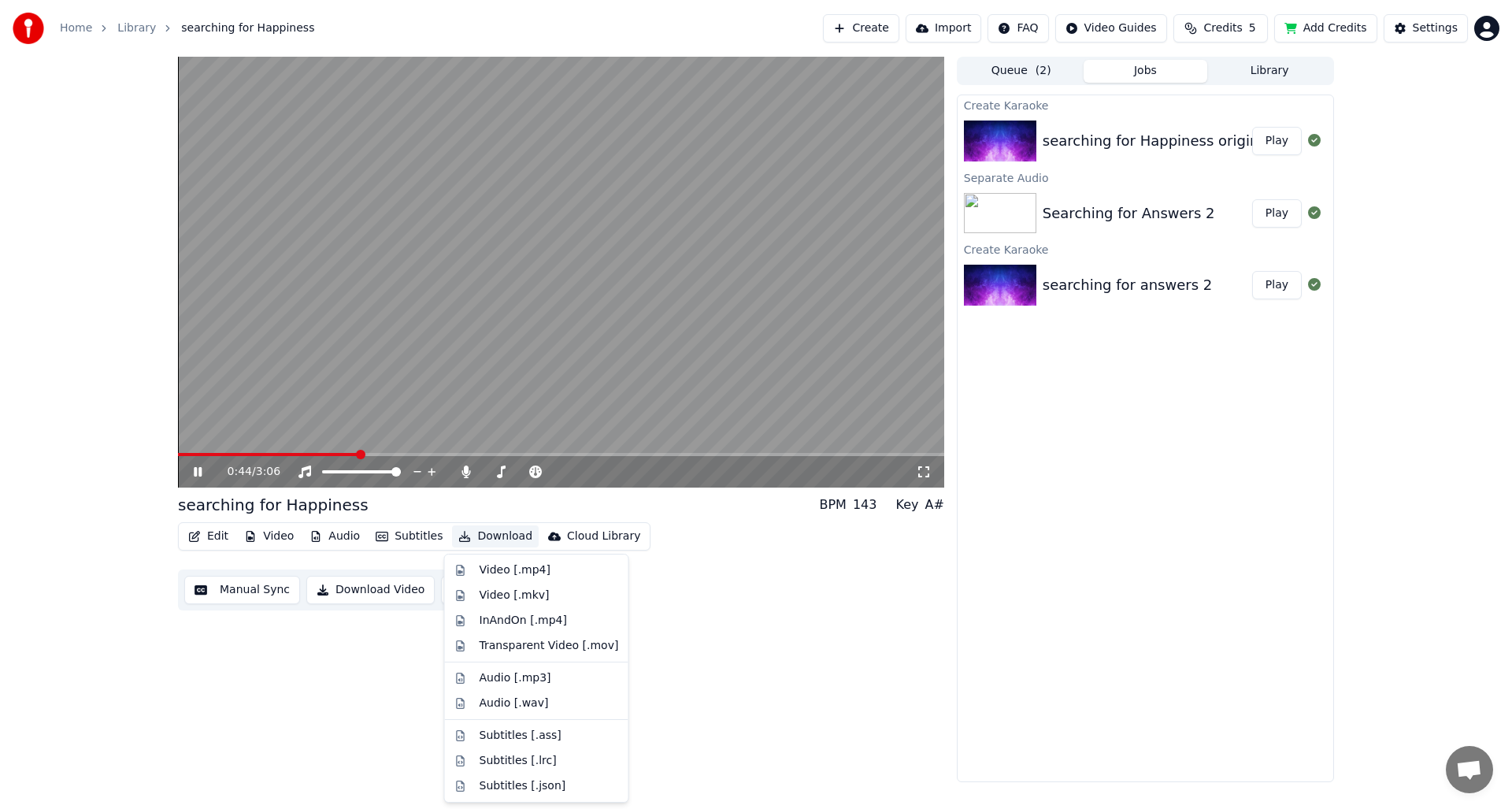
click at [485, 539] on button "Download" at bounding box center [494, 536] width 86 height 22
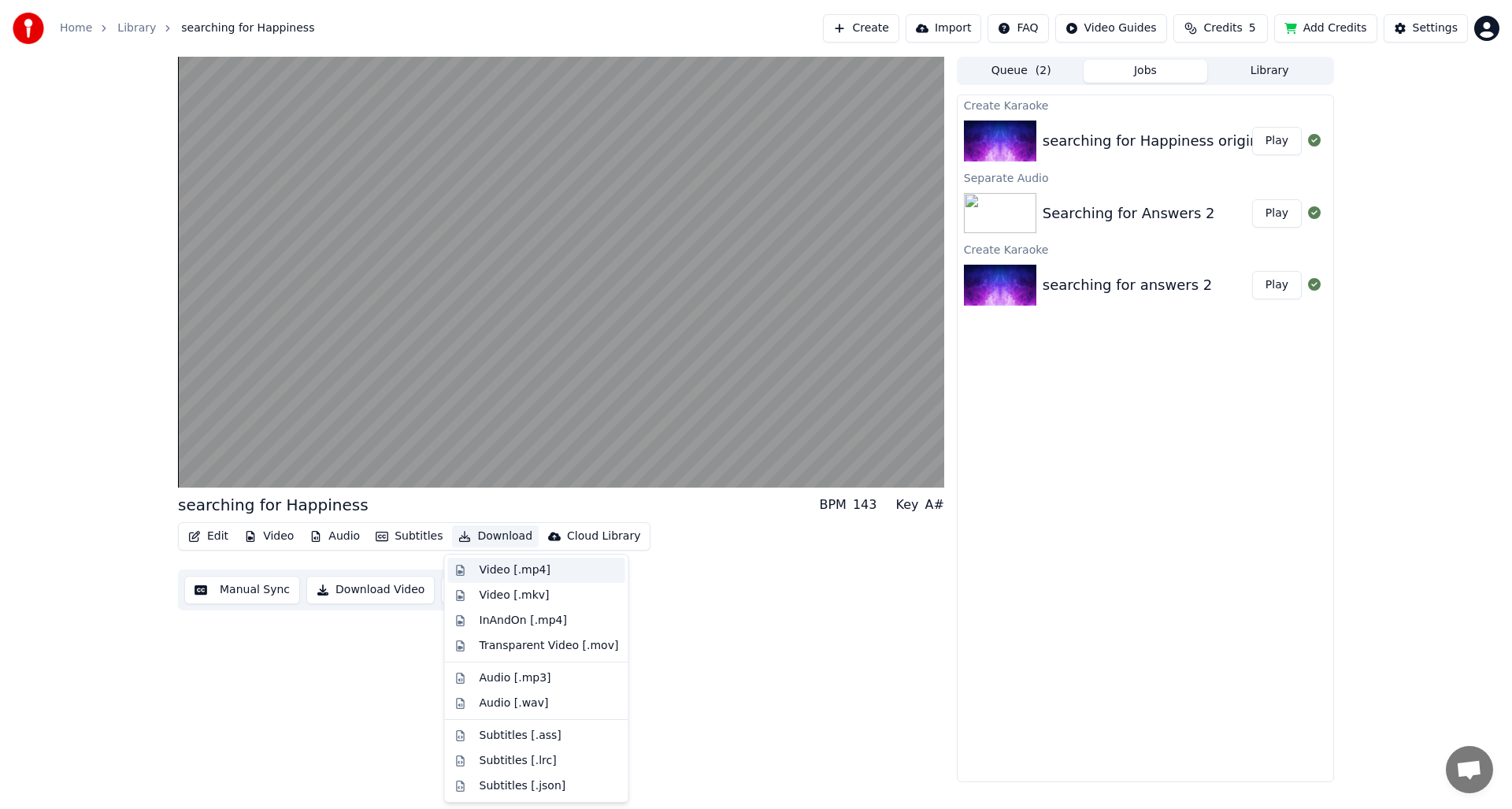
click at [495, 571] on div "Video [.mp4]" at bounding box center [515, 569] width 71 height 16
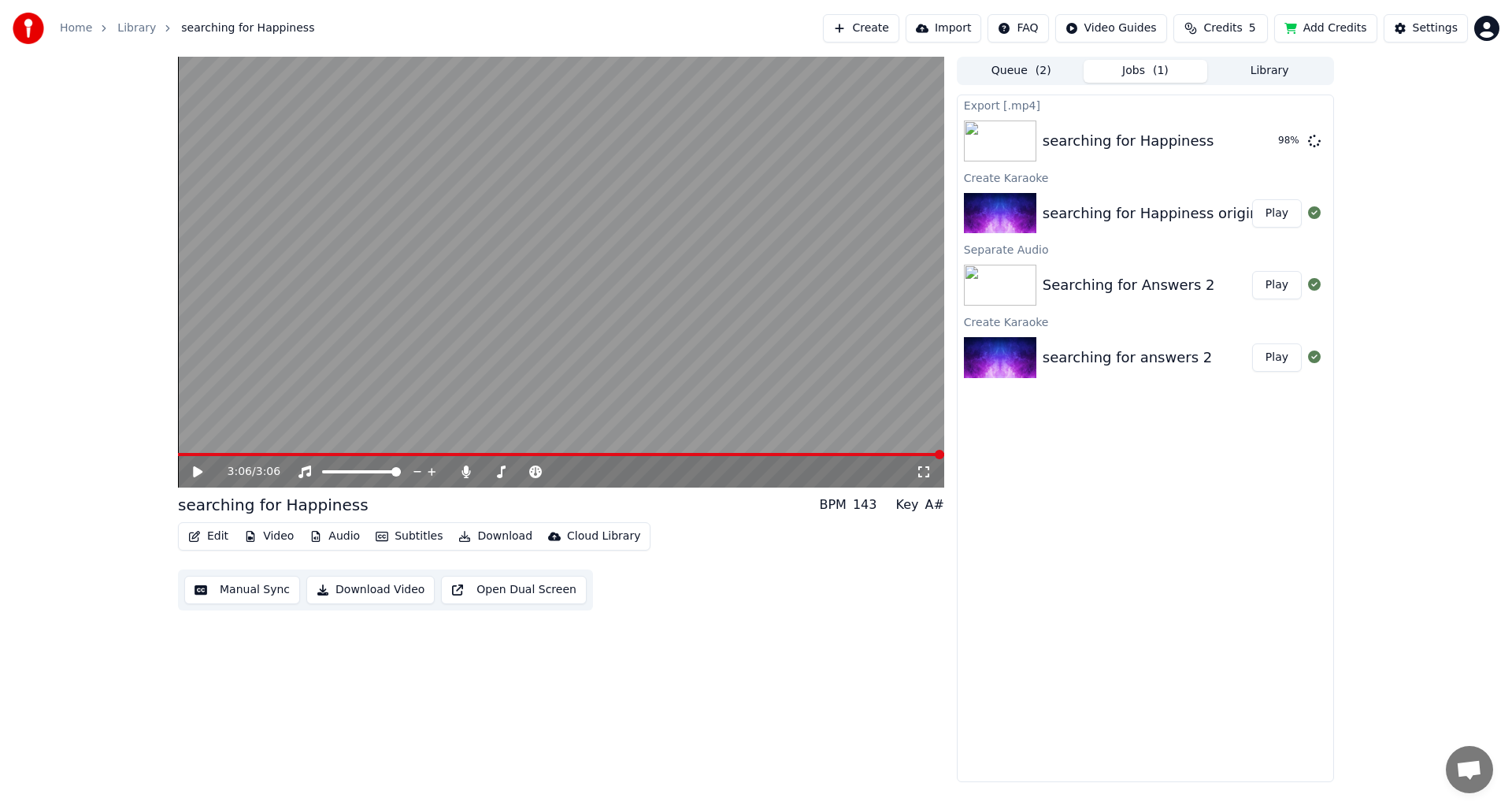
click at [195, 536] on icon "button" at bounding box center [194, 536] width 12 height 11
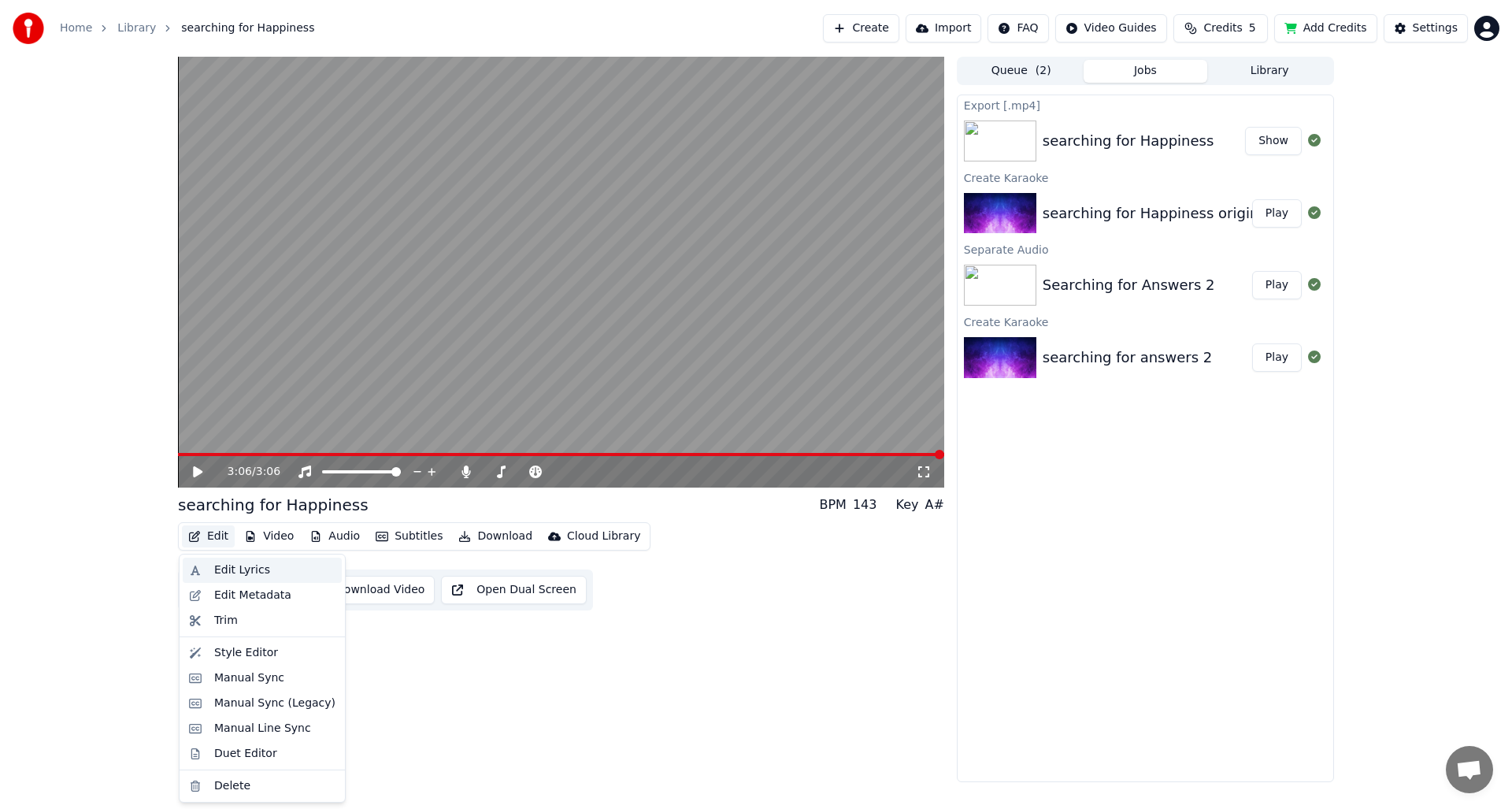
click at [219, 572] on div "Edit Lyrics" at bounding box center [242, 569] width 56 height 16
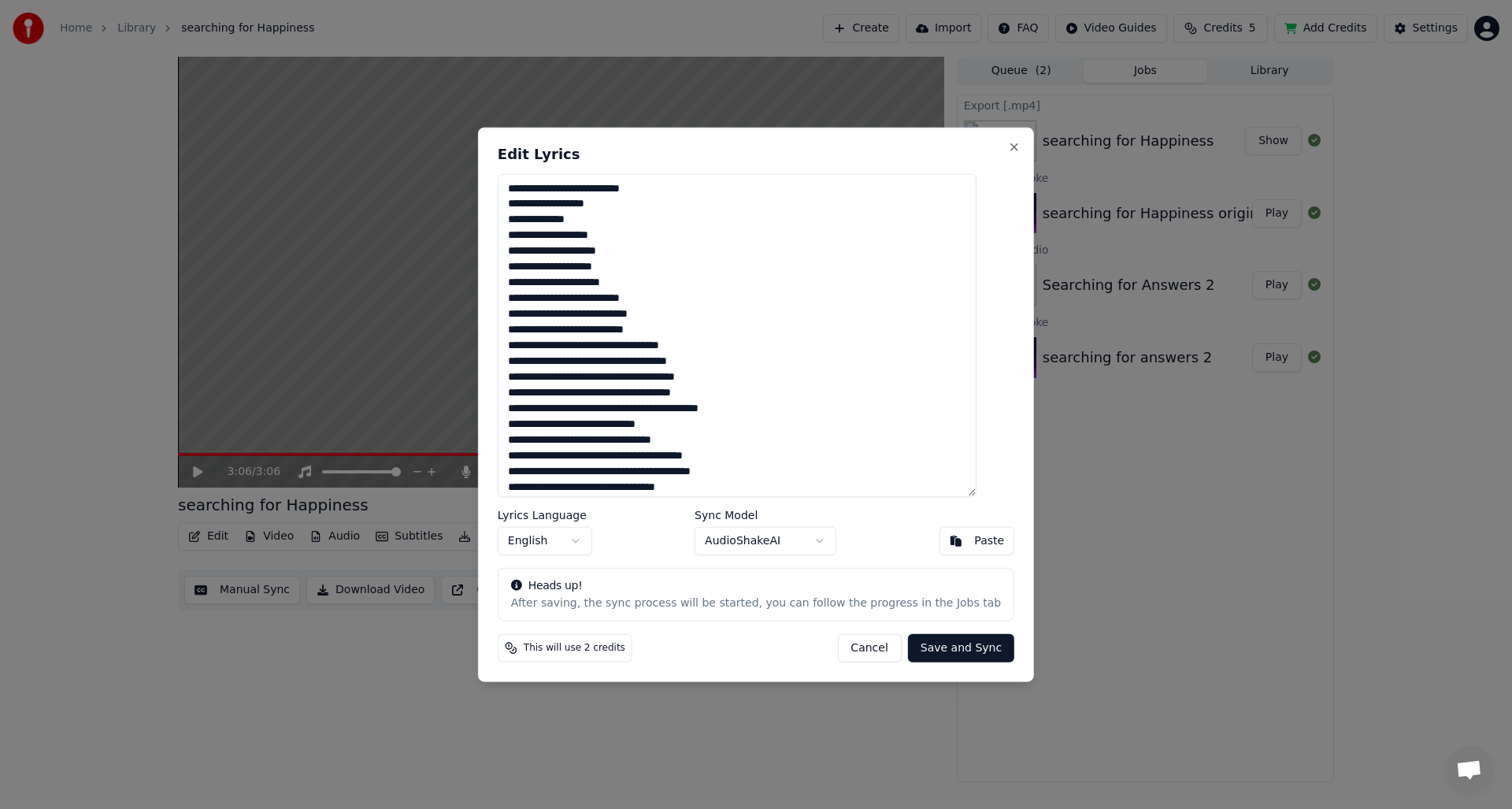
click at [862, 650] on button "Cancel" at bounding box center [869, 648] width 64 height 29
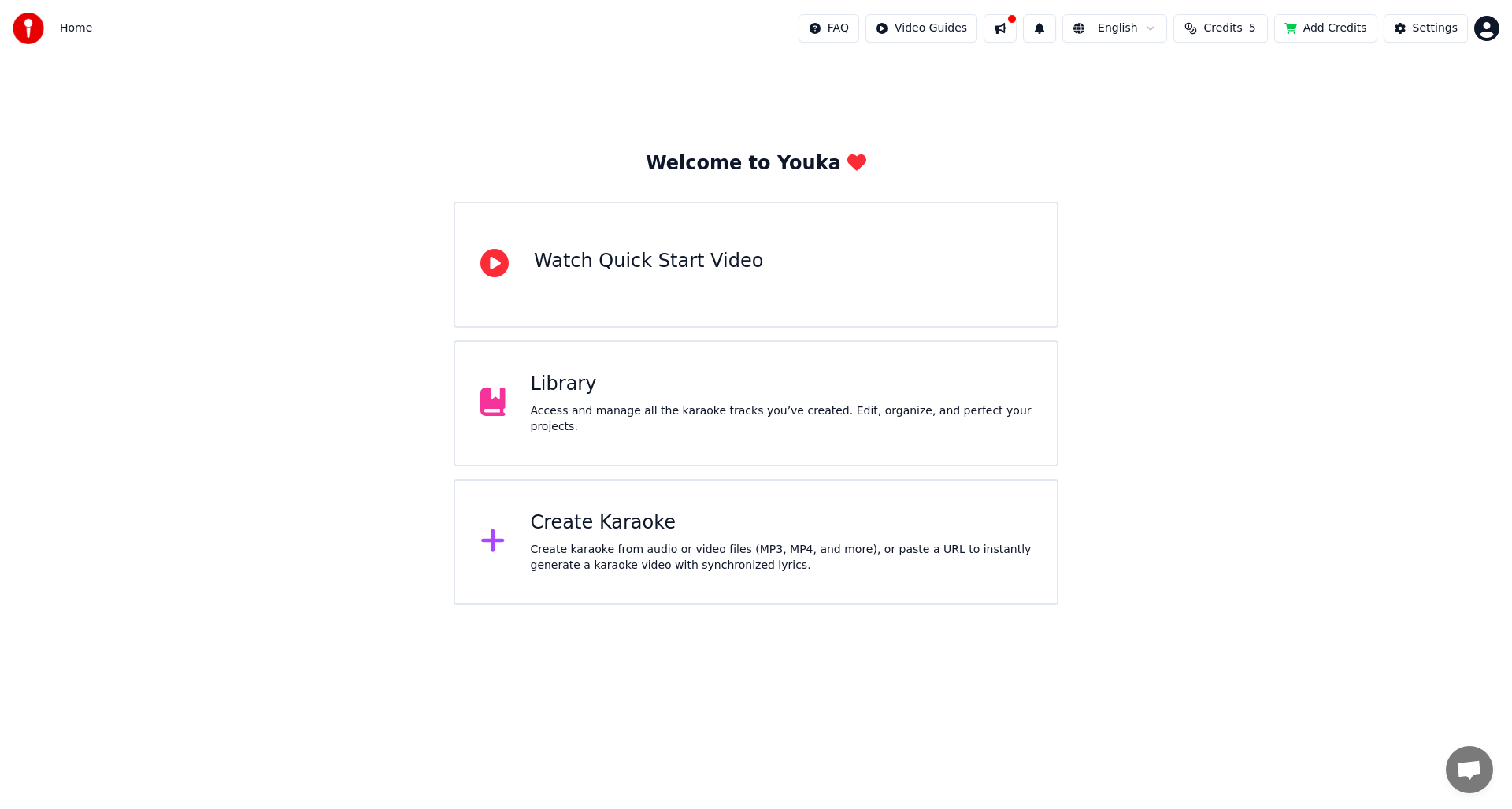
click at [595, 409] on div "Access and manage all the karaoke tracks you’ve created. Edit, organize, and pe…" at bounding box center [781, 419] width 502 height 31
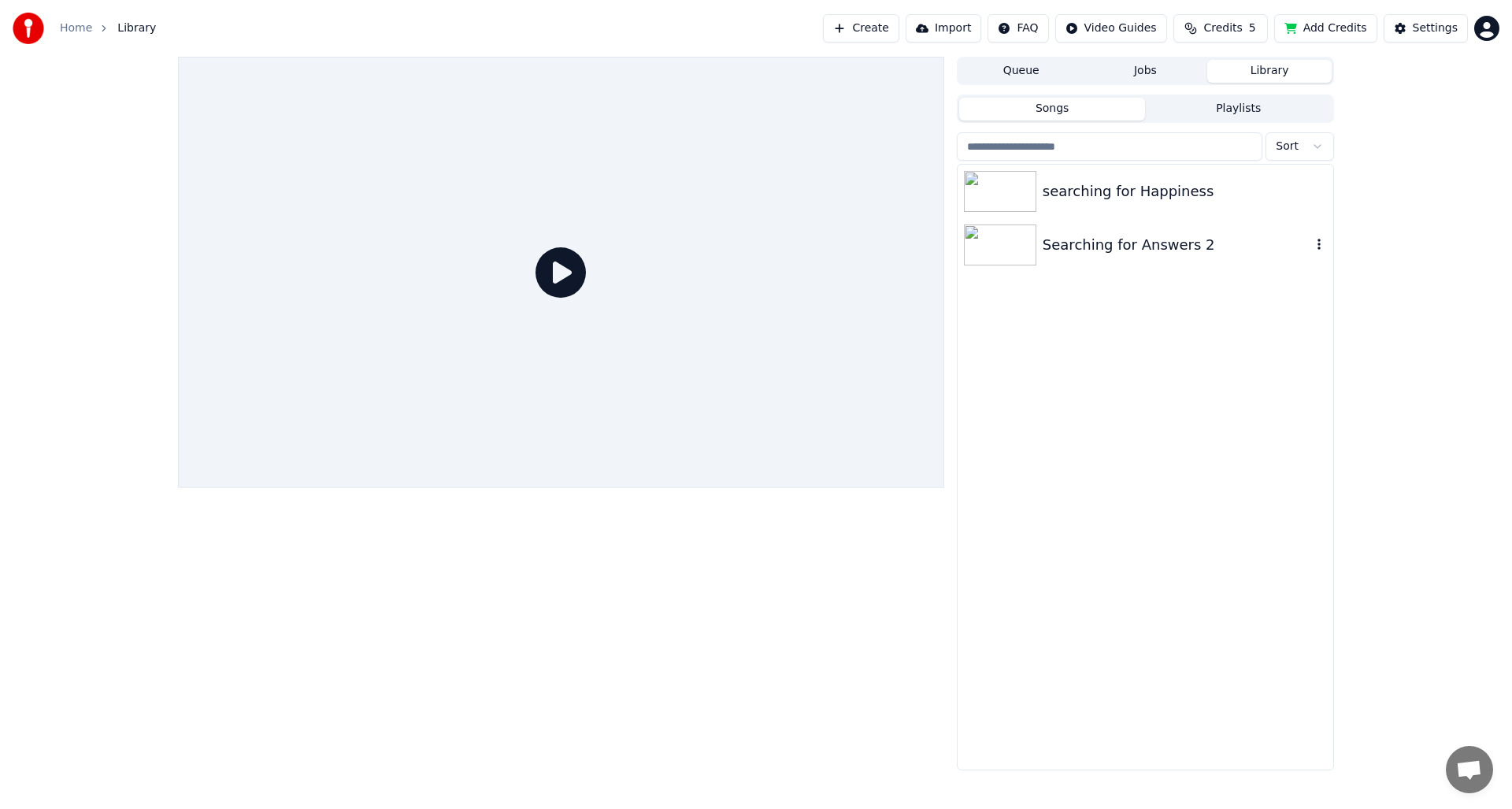
click at [1321, 242] on icon "button" at bounding box center [1318, 244] width 16 height 12
click at [1307, 321] on div "Open Directory" at bounding box center [1322, 324] width 122 height 25
click at [995, 255] on img at bounding box center [1000, 245] width 72 height 41
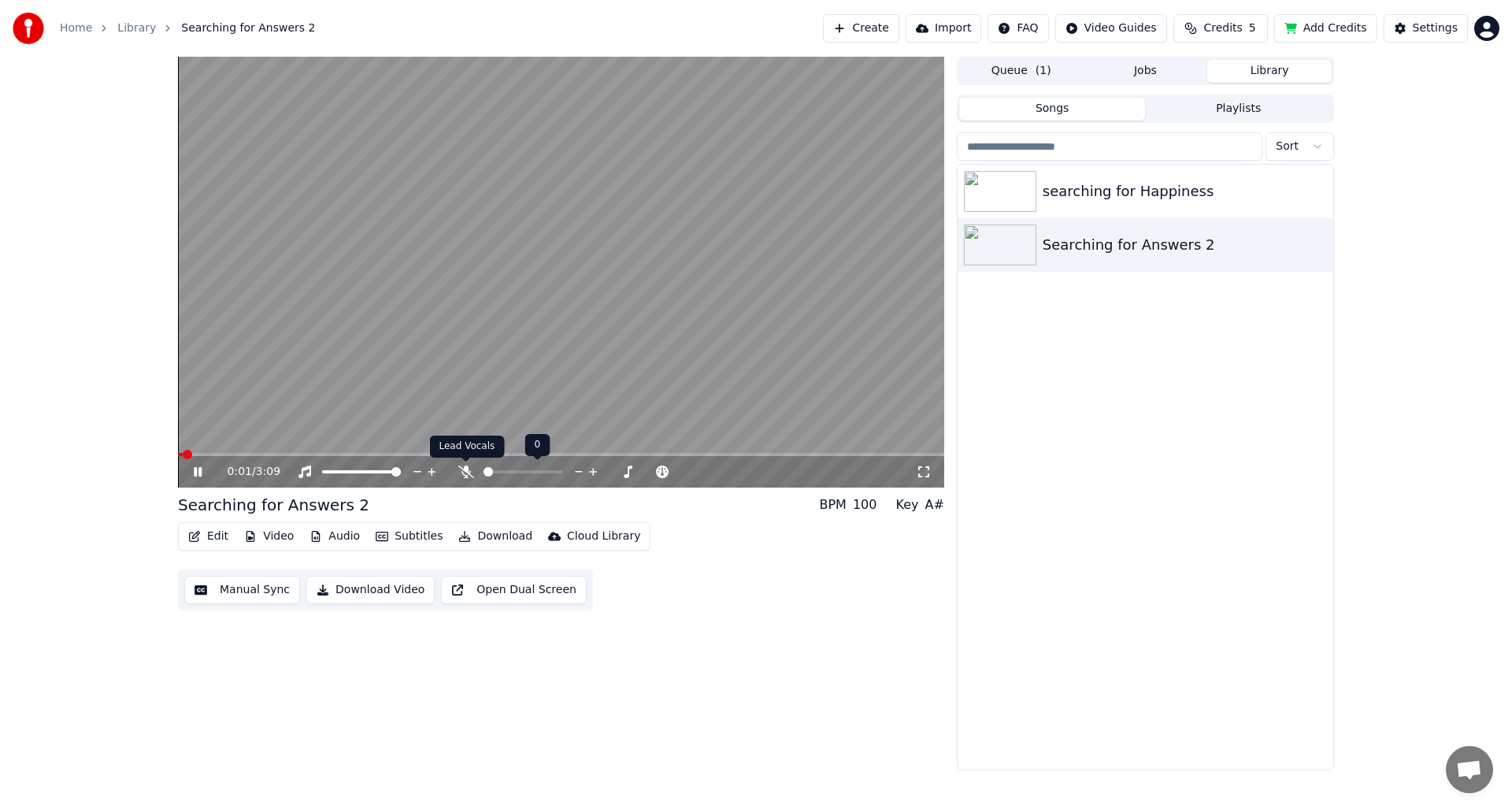
click at [468, 471] on icon at bounding box center [466, 471] width 16 height 12
click at [322, 455] on span at bounding box center [561, 454] width 766 height 3
click at [1009, 257] on img at bounding box center [1000, 245] width 72 height 41
click at [1009, 257] on img at bounding box center [1000, 245] width 72 height 41
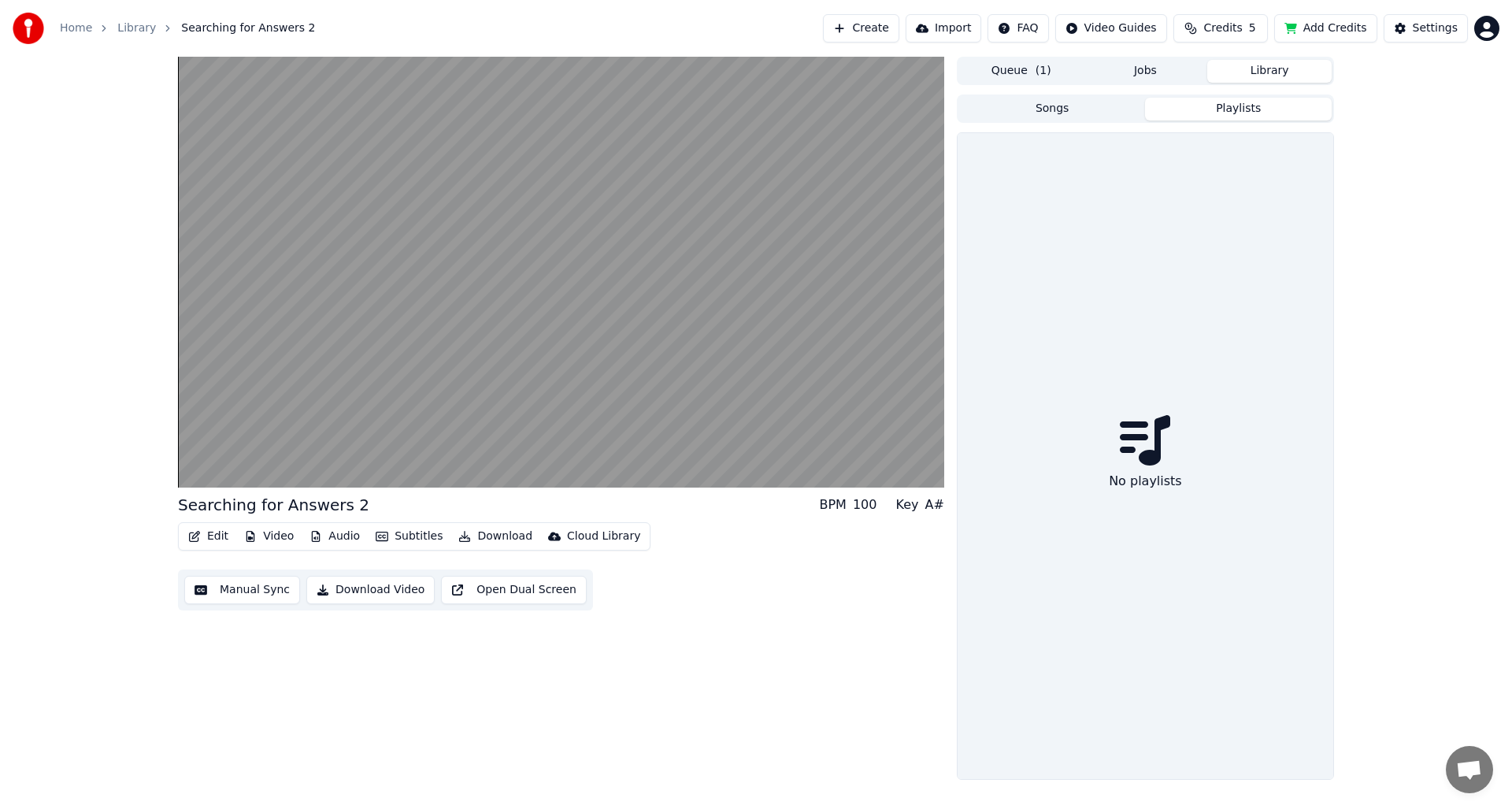
click at [1194, 108] on button "Playlists" at bounding box center [1238, 109] width 186 height 23
click at [1095, 109] on button "Songs" at bounding box center [1052, 109] width 186 height 23
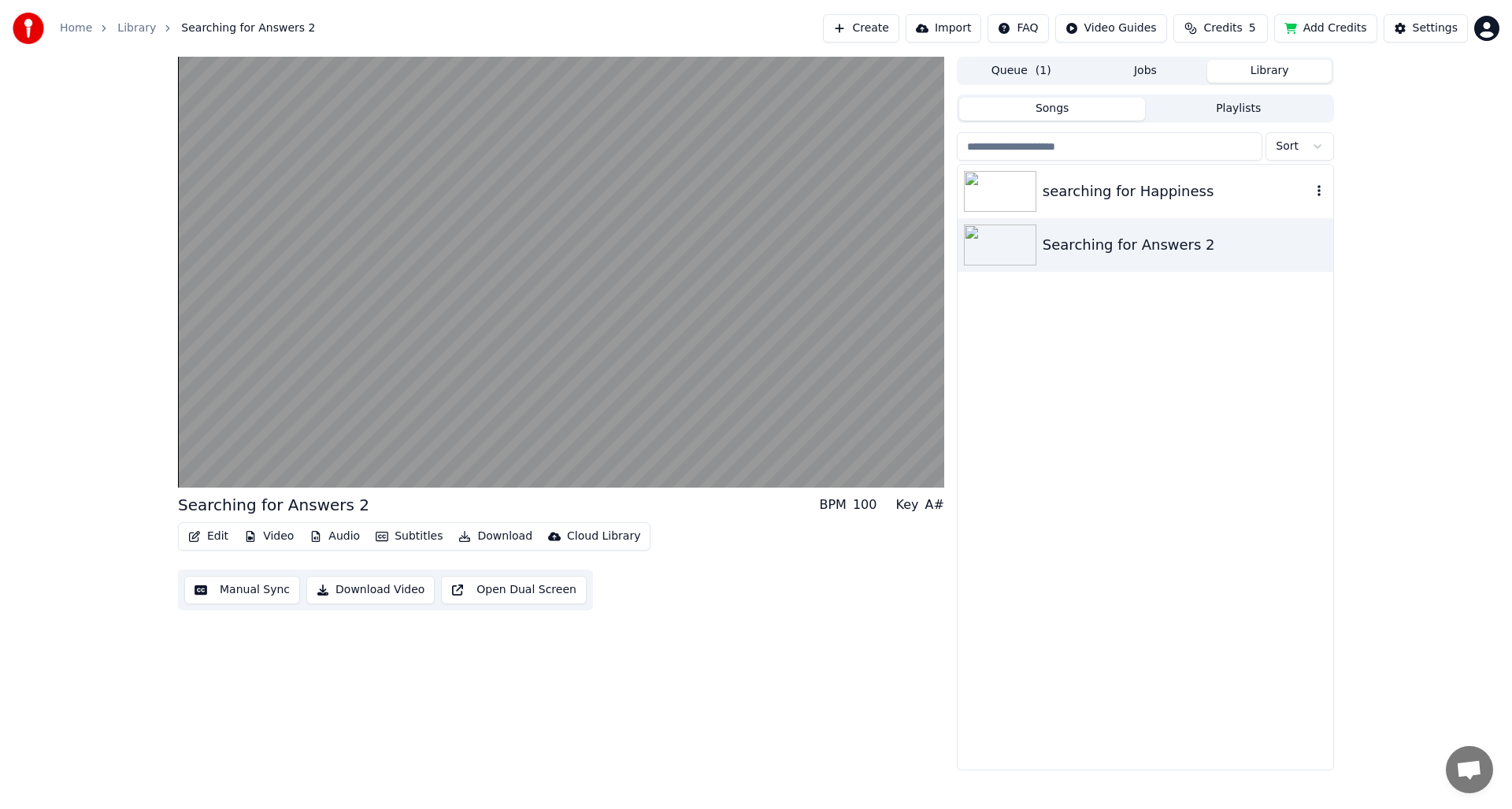
click at [1016, 193] on img at bounding box center [1000, 191] width 72 height 41
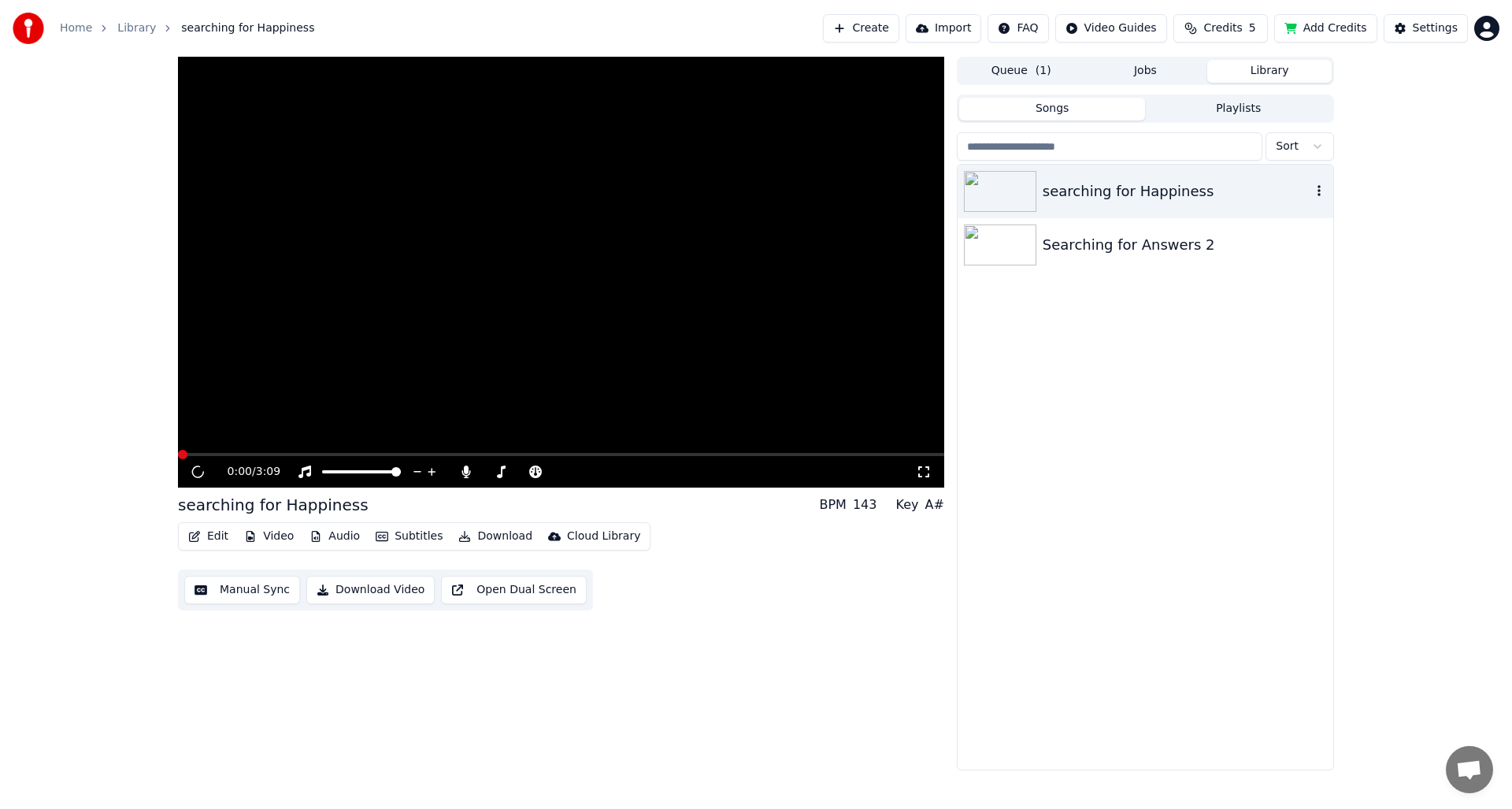
click at [1017, 193] on img at bounding box center [1000, 191] width 72 height 41
click at [1016, 194] on img at bounding box center [1000, 191] width 72 height 41
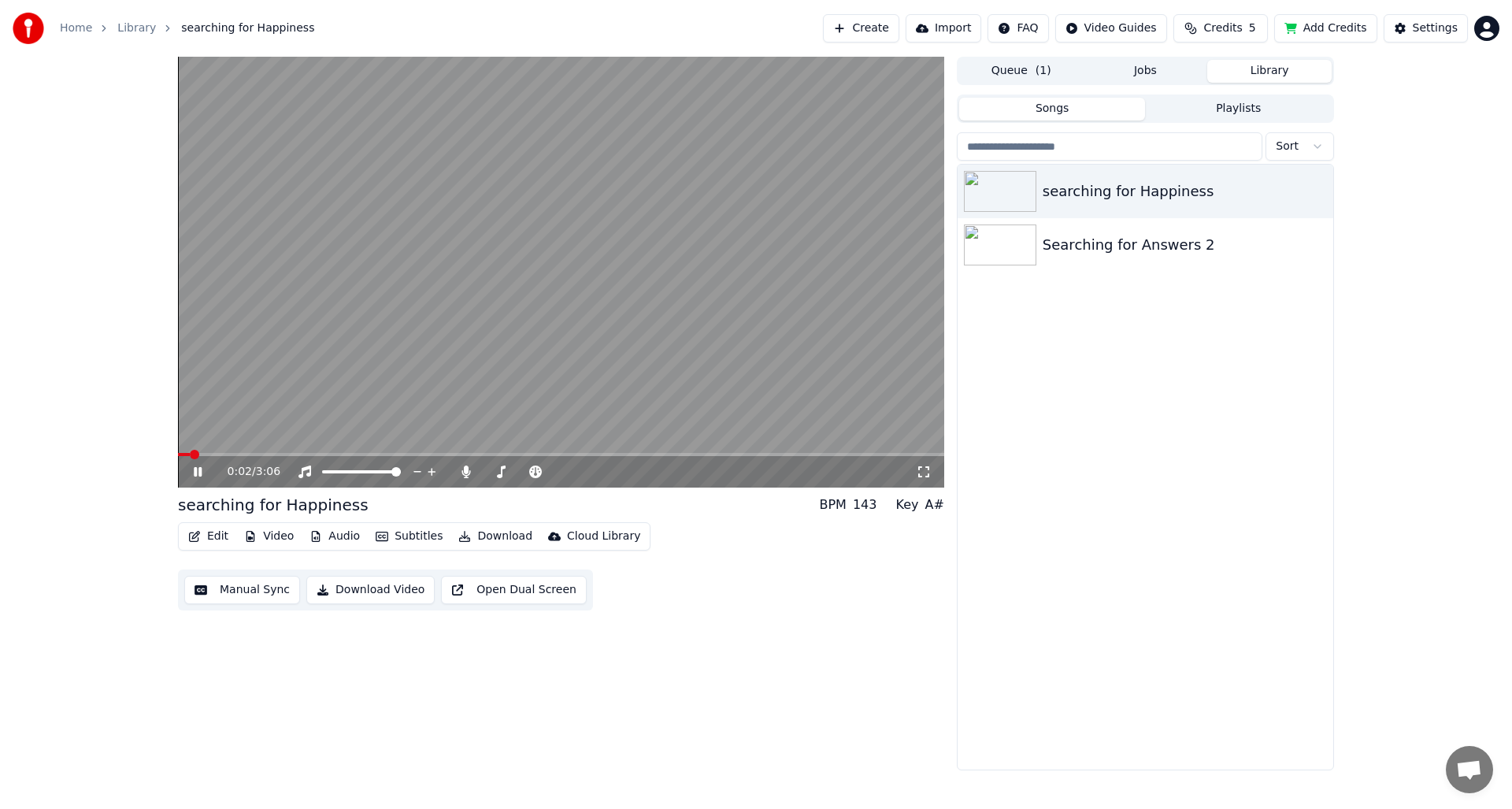
click at [453, 455] on span at bounding box center [561, 454] width 766 height 3
click at [200, 474] on icon at bounding box center [198, 471] width 8 height 10
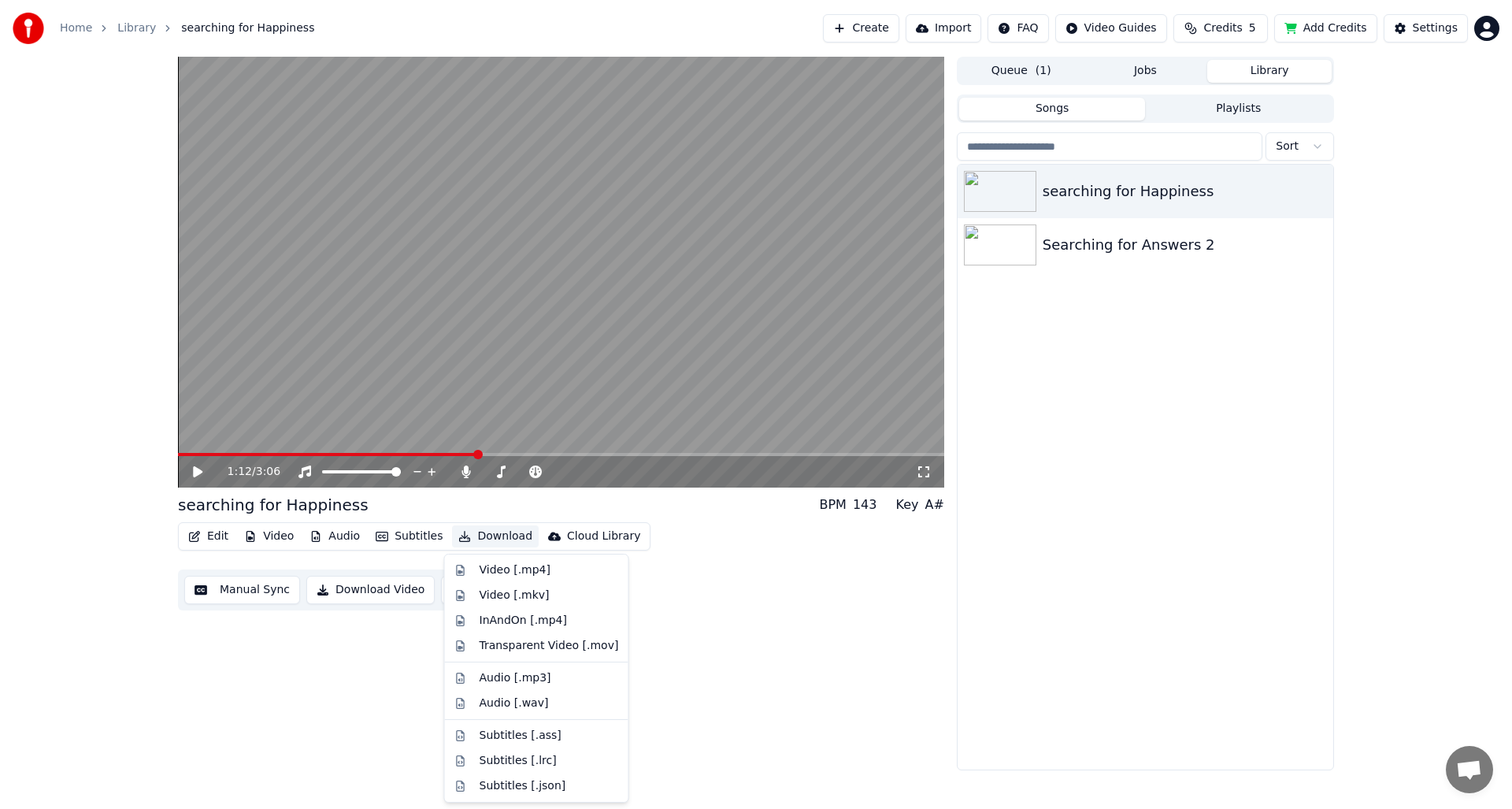
click at [485, 532] on button "Download" at bounding box center [494, 536] width 86 height 22
click at [384, 685] on div "1:12 / 3:06 searching for Happiness BPM 143 Key A# Edit Video Audio Subtitles D…" at bounding box center [561, 413] width 766 height 714
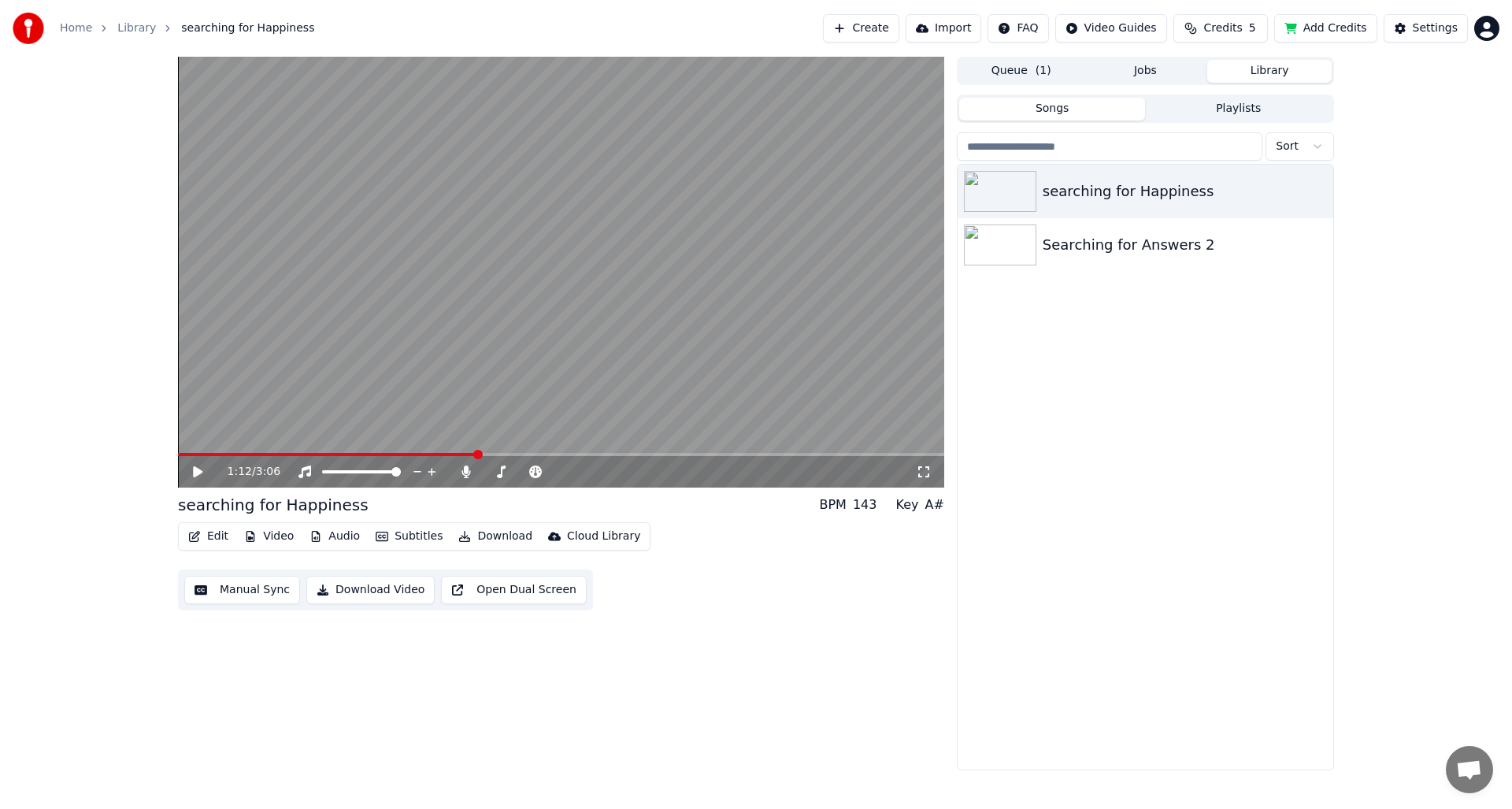
click at [366, 591] on button "Download Video" at bounding box center [370, 590] width 128 height 29
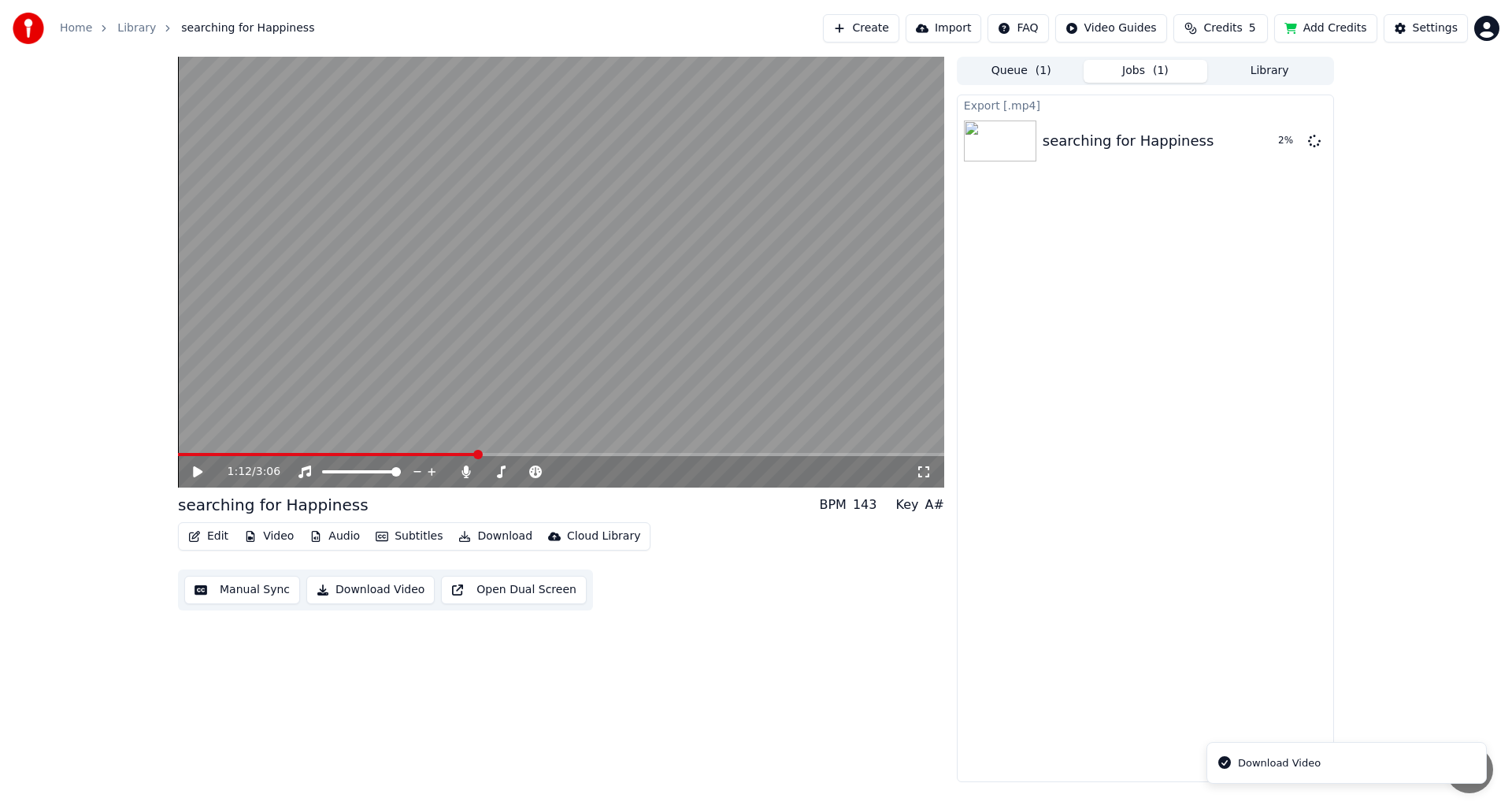
click at [1252, 765] on div "Download Video" at bounding box center [1279, 762] width 83 height 16
click at [1225, 762] on icon "Notifications alt+T" at bounding box center [1224, 761] width 16 height 16
click at [1272, 148] on button "Show" at bounding box center [1273, 140] width 57 height 29
